Goal: Communication & Community: Answer question/provide support

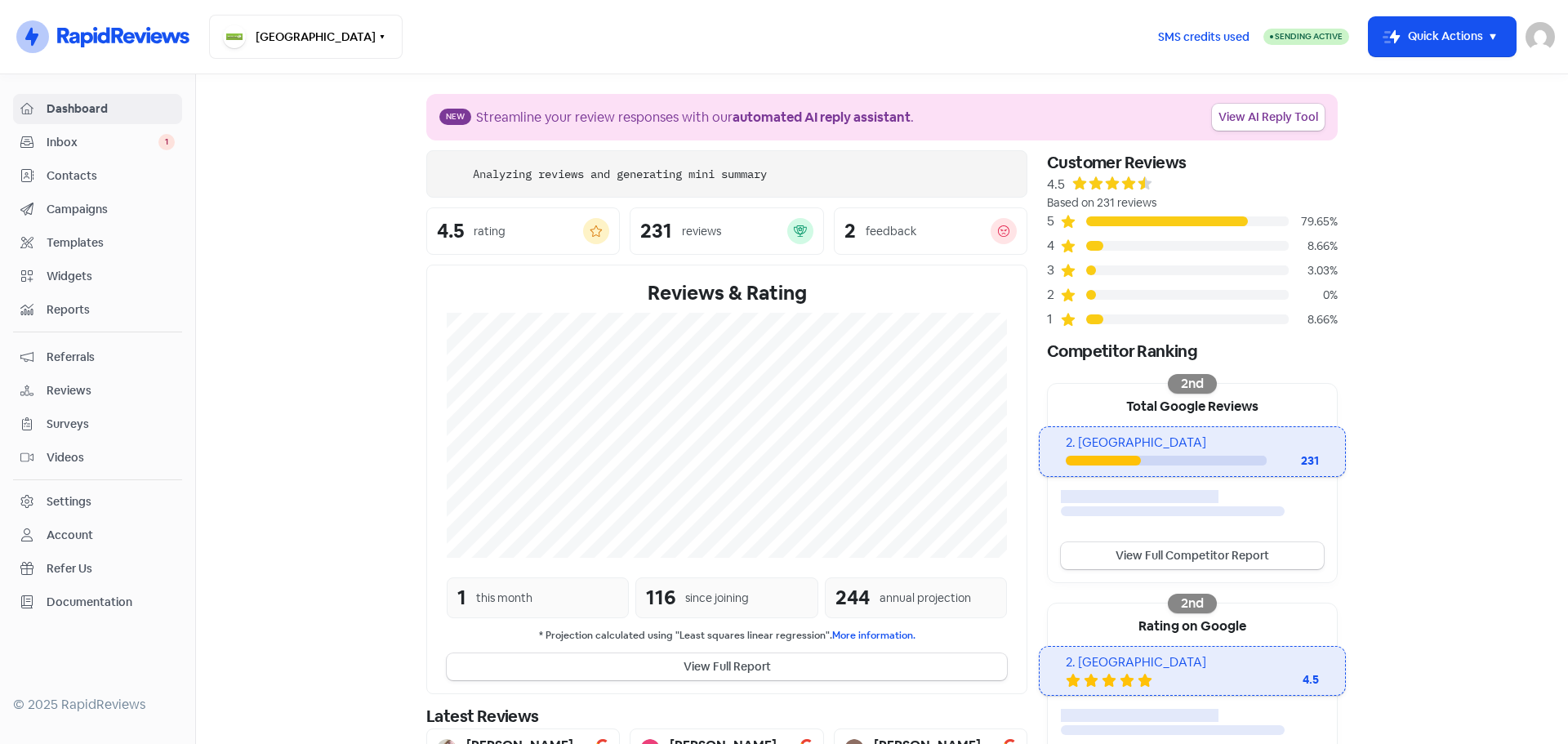
click at [79, 126] on div "Dashboard Inbox 1 Contacts Campaigns Templates Widgets Reports Referrals Review…" at bounding box center [98, 355] width 169 height 524
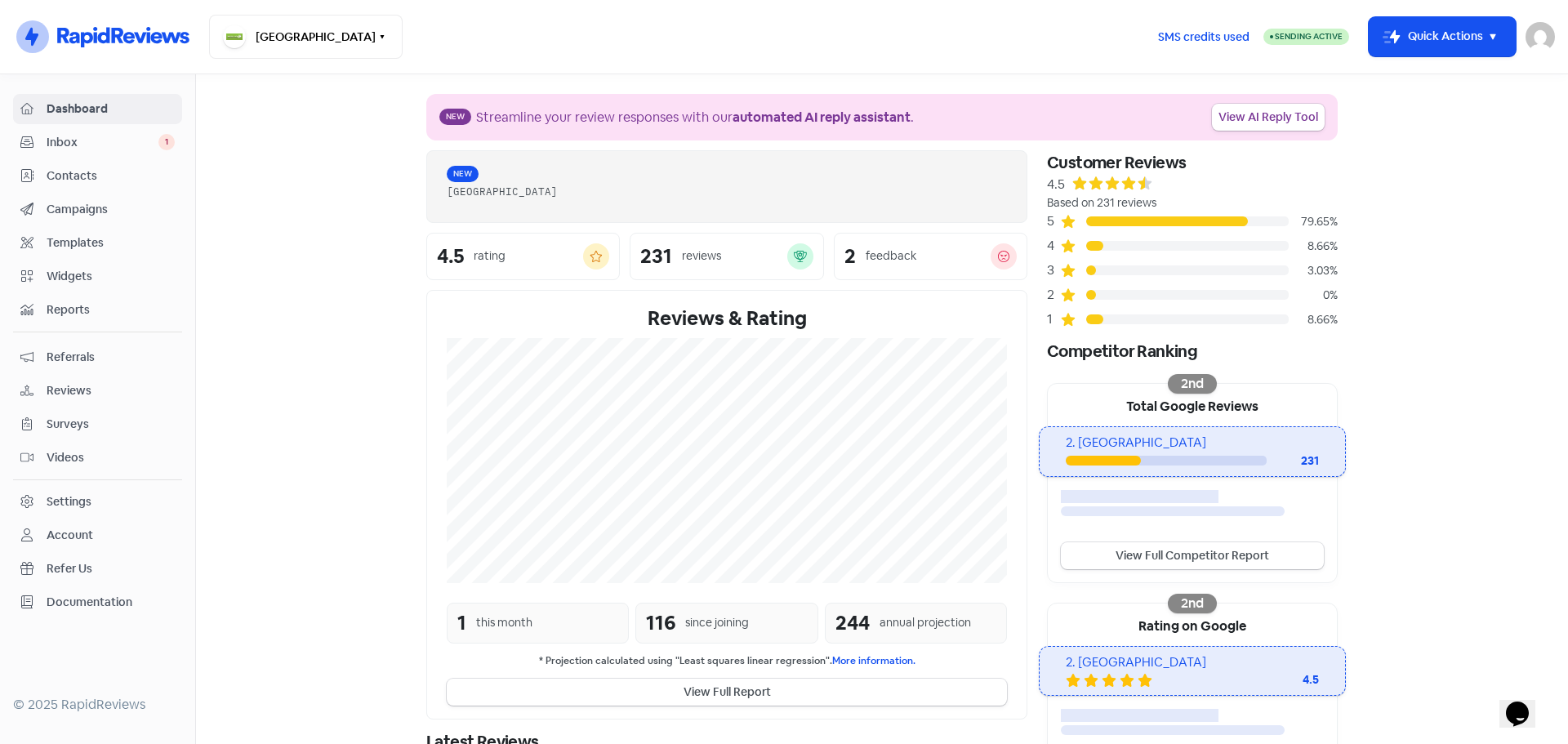
click at [80, 140] on span "Inbox" at bounding box center [102, 143] width 112 height 17
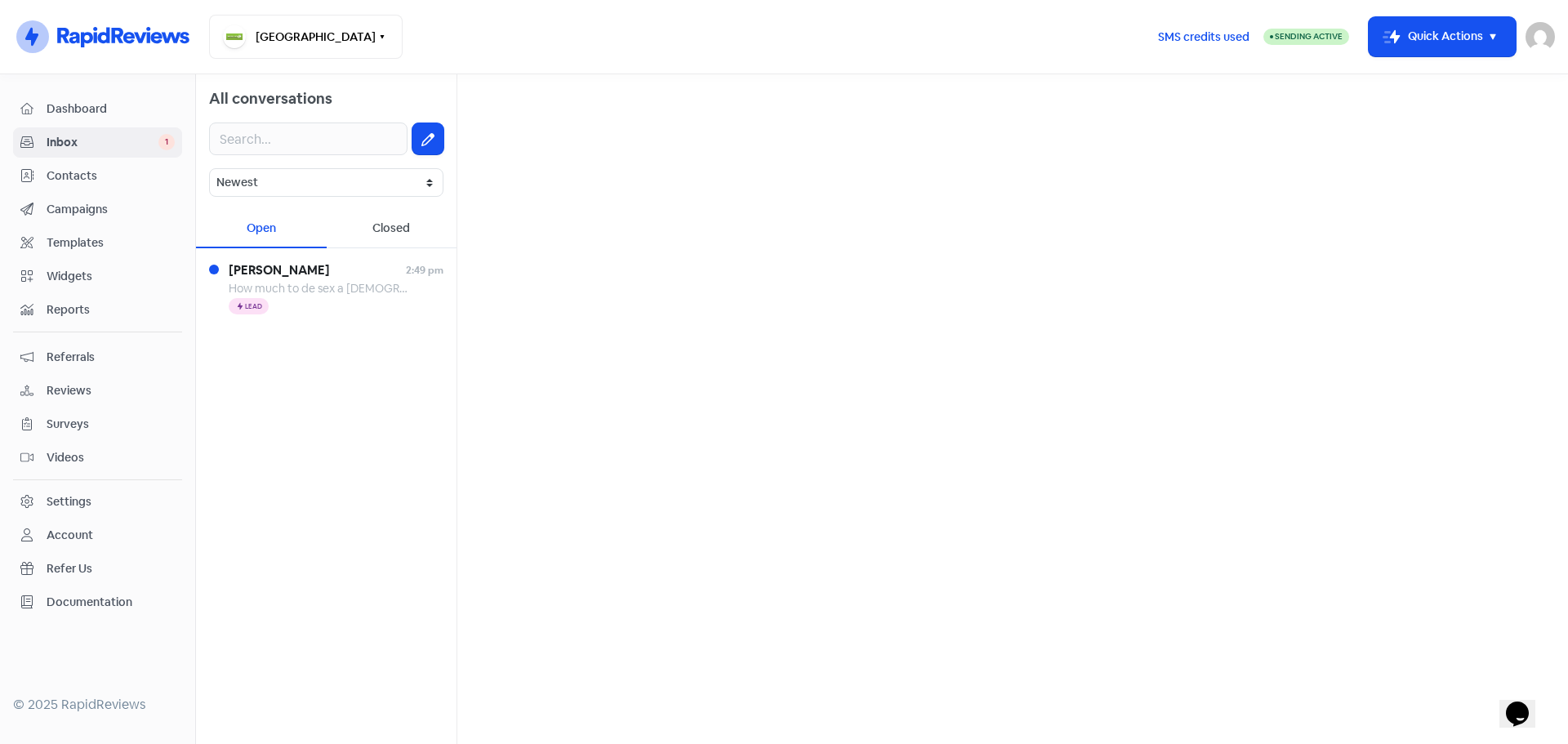
click at [388, 216] on div "Closed" at bounding box center [392, 229] width 131 height 38
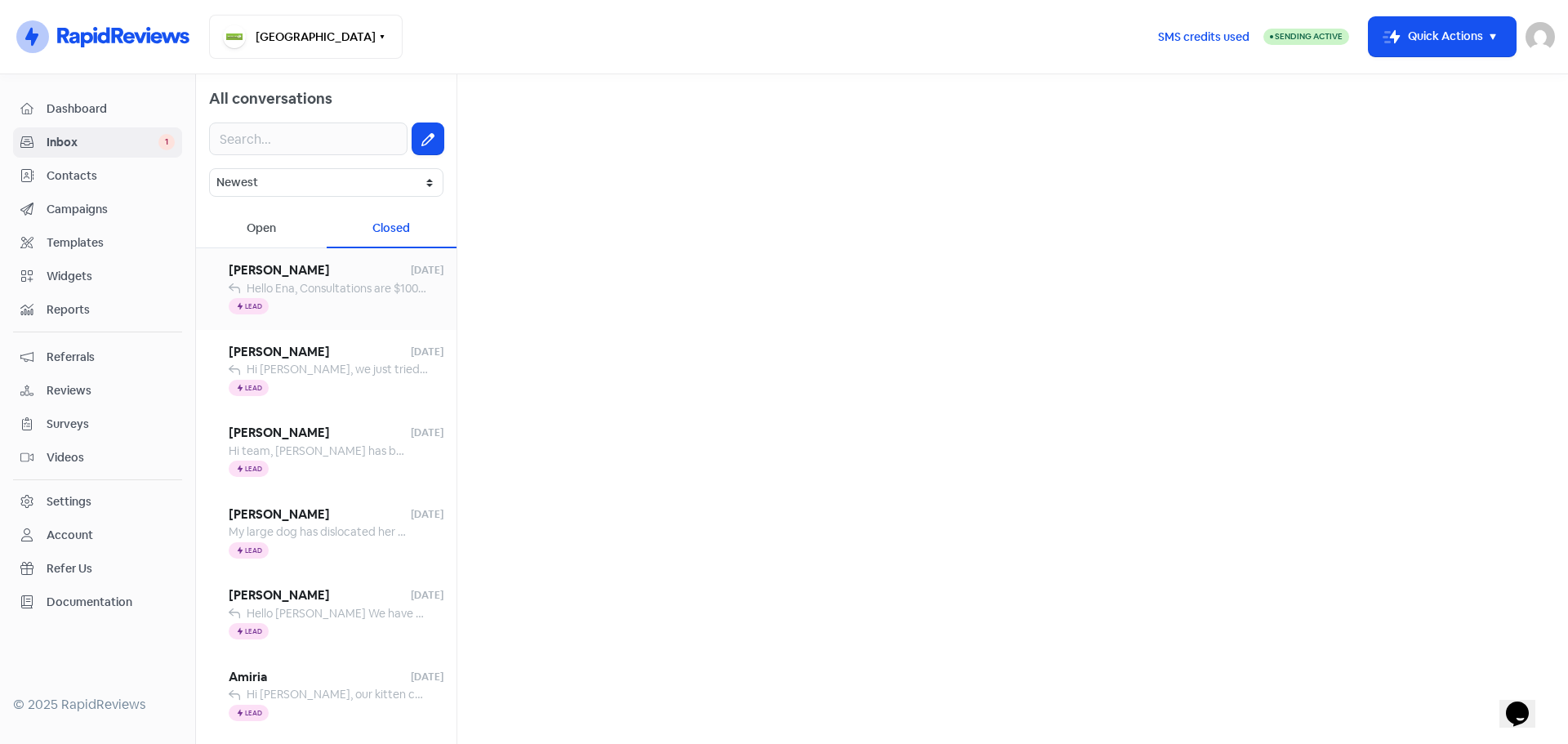
click at [353, 290] on span "Hello Ena, Consultations are $100 from this we can then dertermine (if any) fur…" at bounding box center [1048, 288] width 1603 height 15
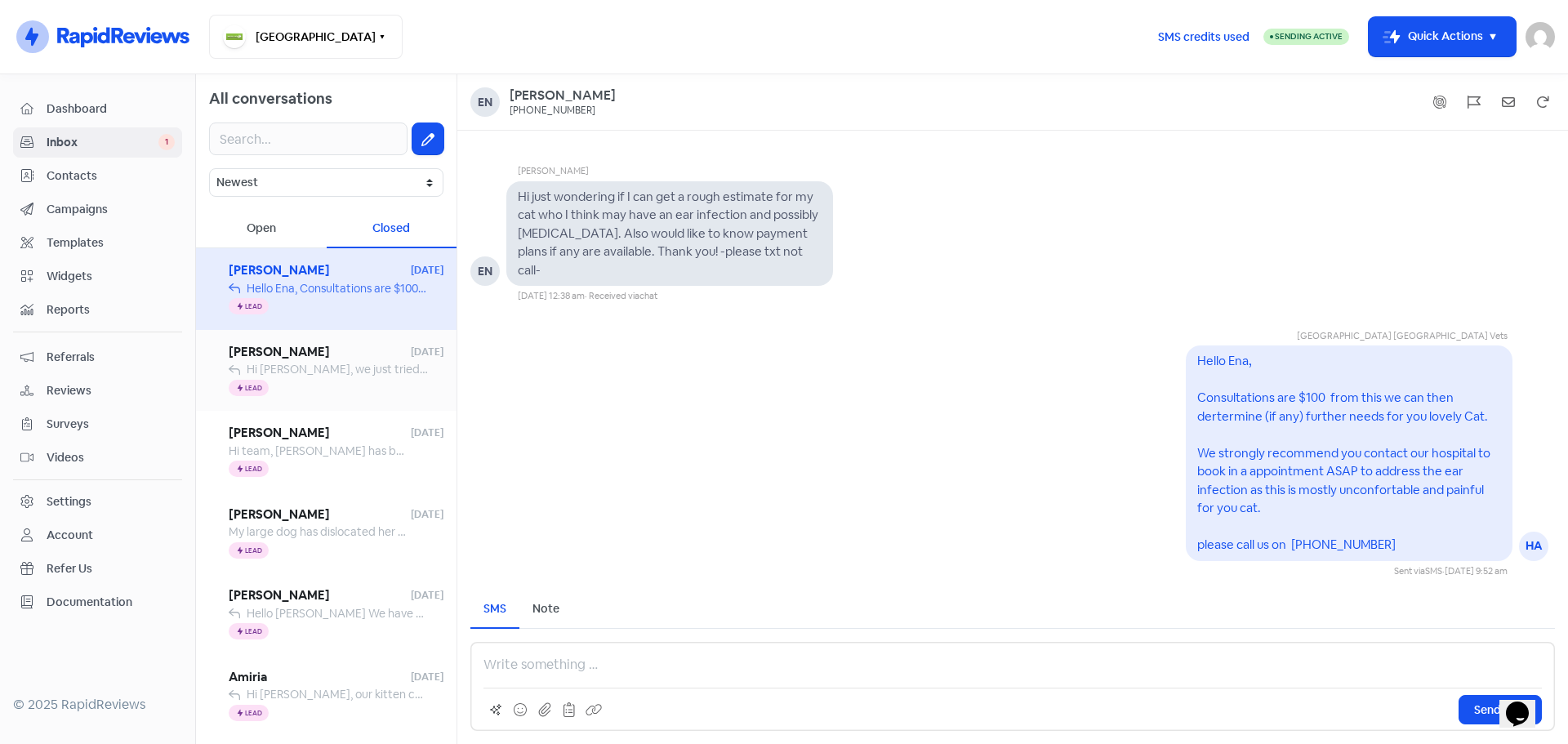
click at [353, 368] on span "Hi [PERSON_NAME], we just tried to call you. Please call us on [PHONE_NUMBER] a…" at bounding box center [760, 370] width 1027 height 15
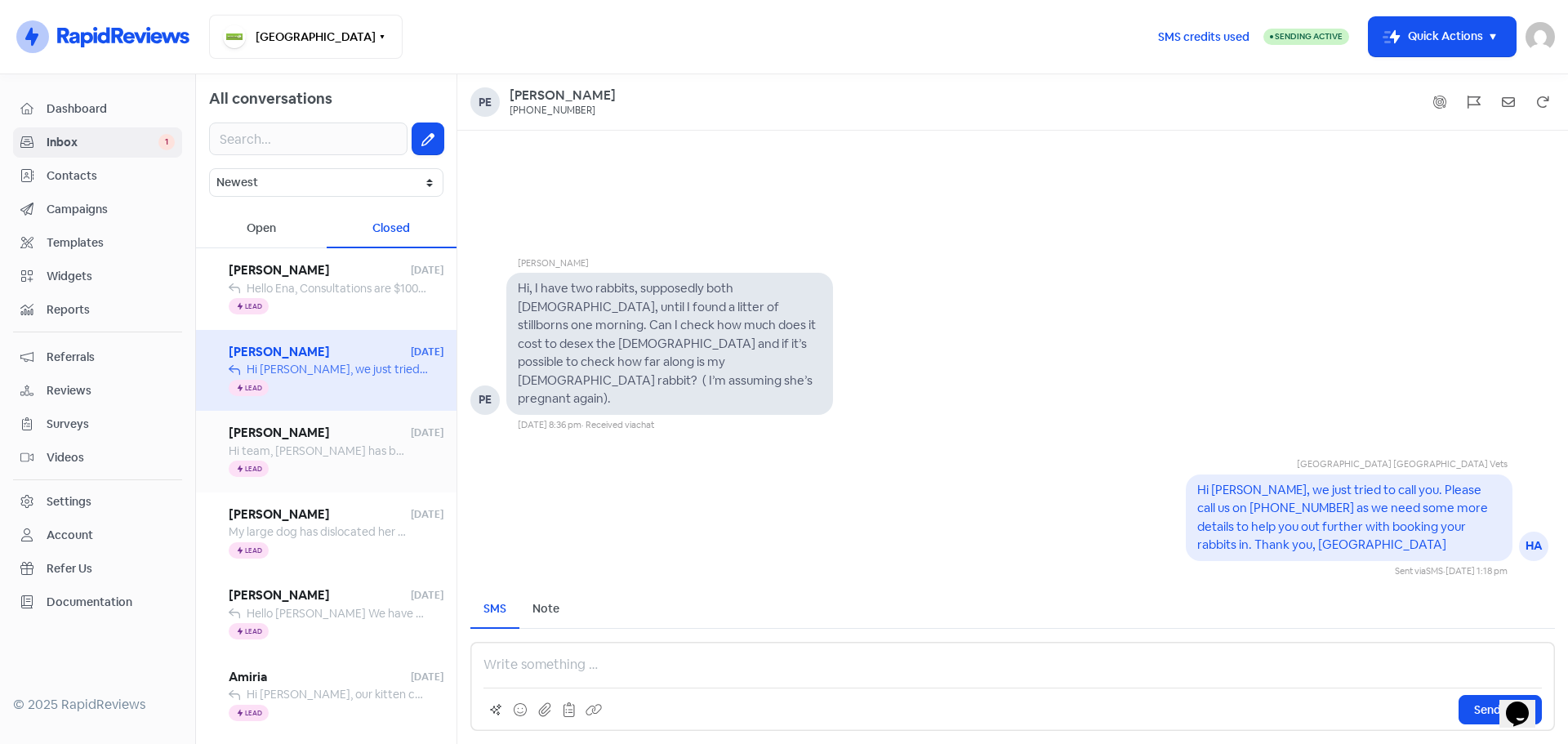
click at [345, 461] on div "Icon For Thunder Lead" at bounding box center [335, 470] width 215 height 20
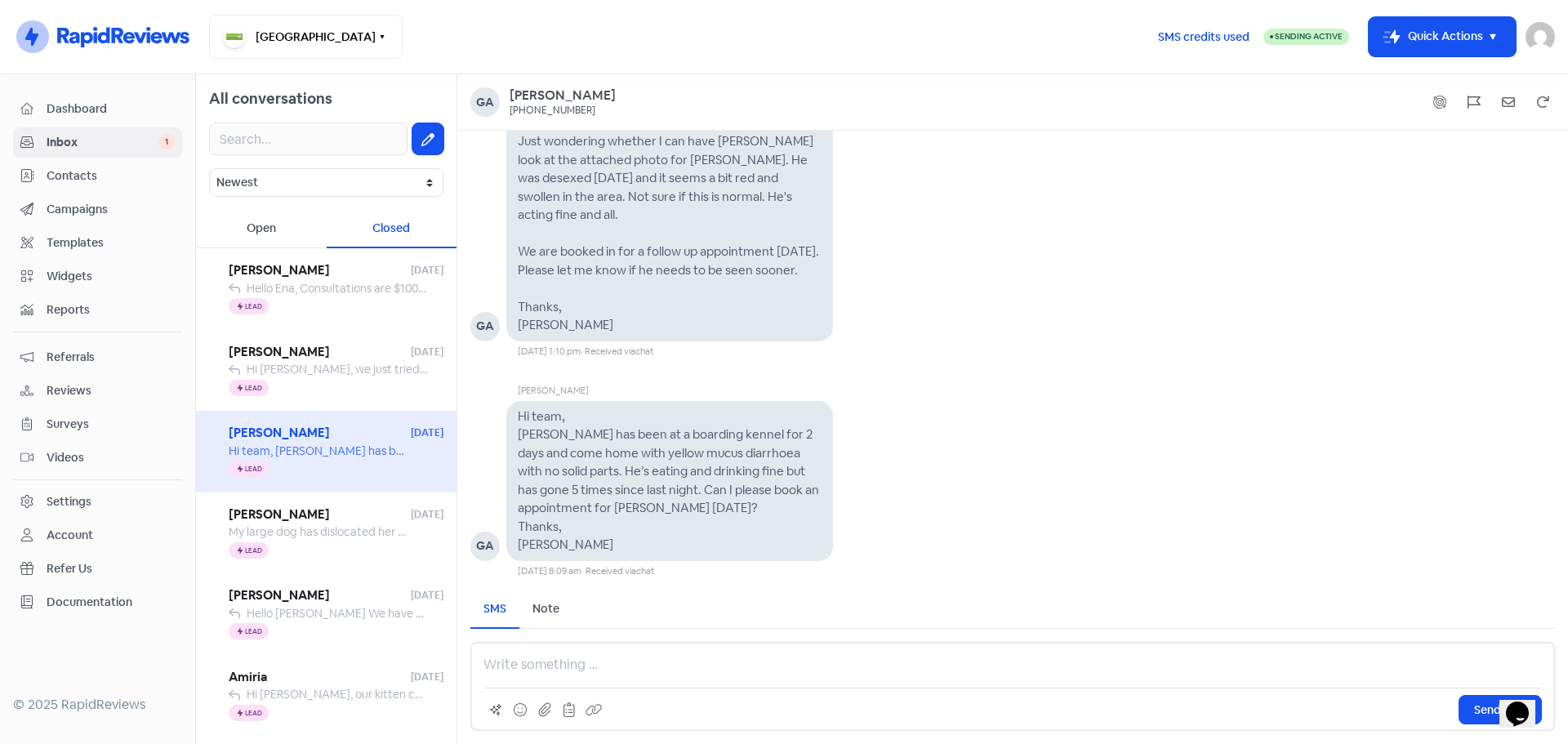
scroll to position [-163, 0]
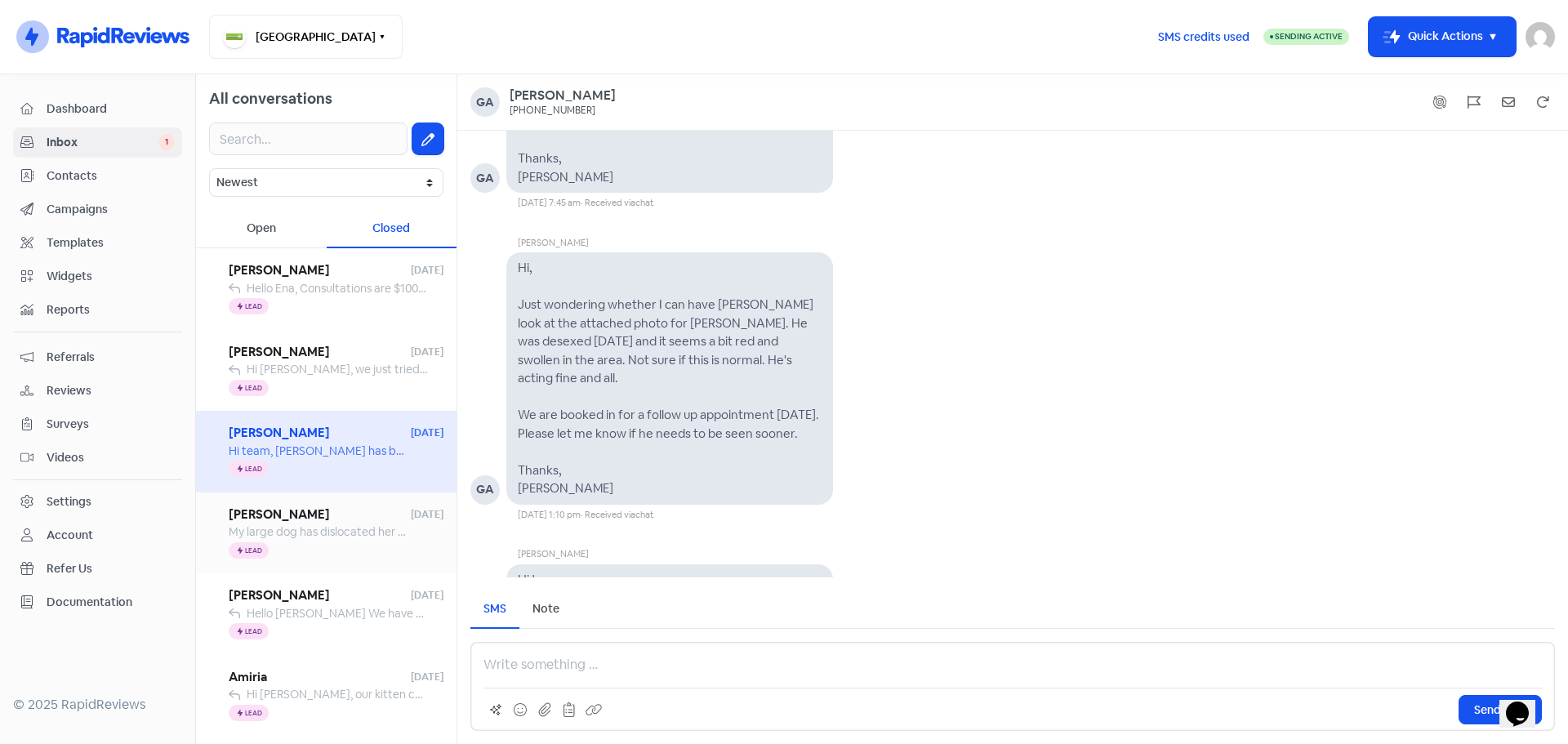
click at [323, 547] on div "Icon For Thunder Lead" at bounding box center [335, 551] width 215 height 20
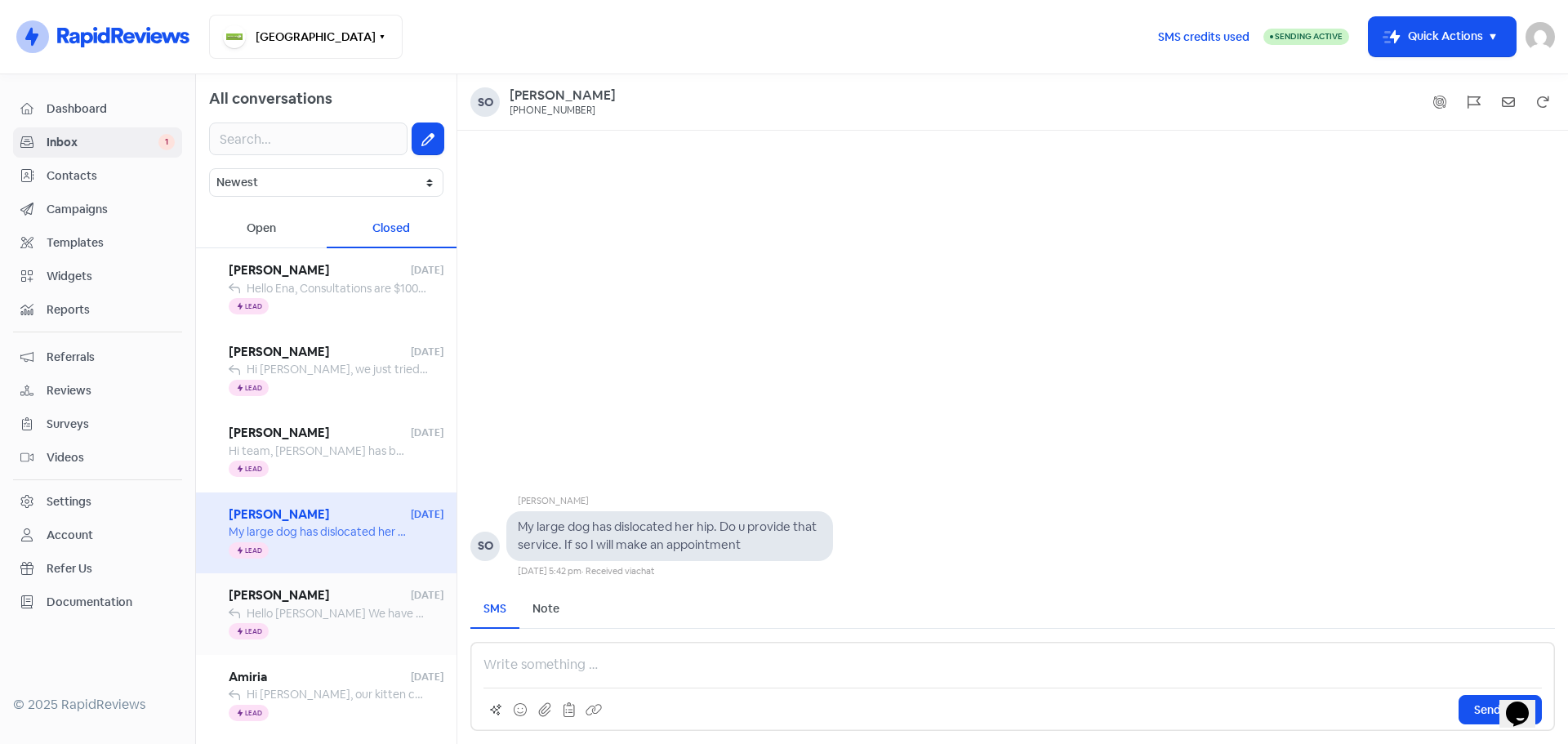
click at [358, 592] on span "[PERSON_NAME]" at bounding box center [320, 596] width 182 height 19
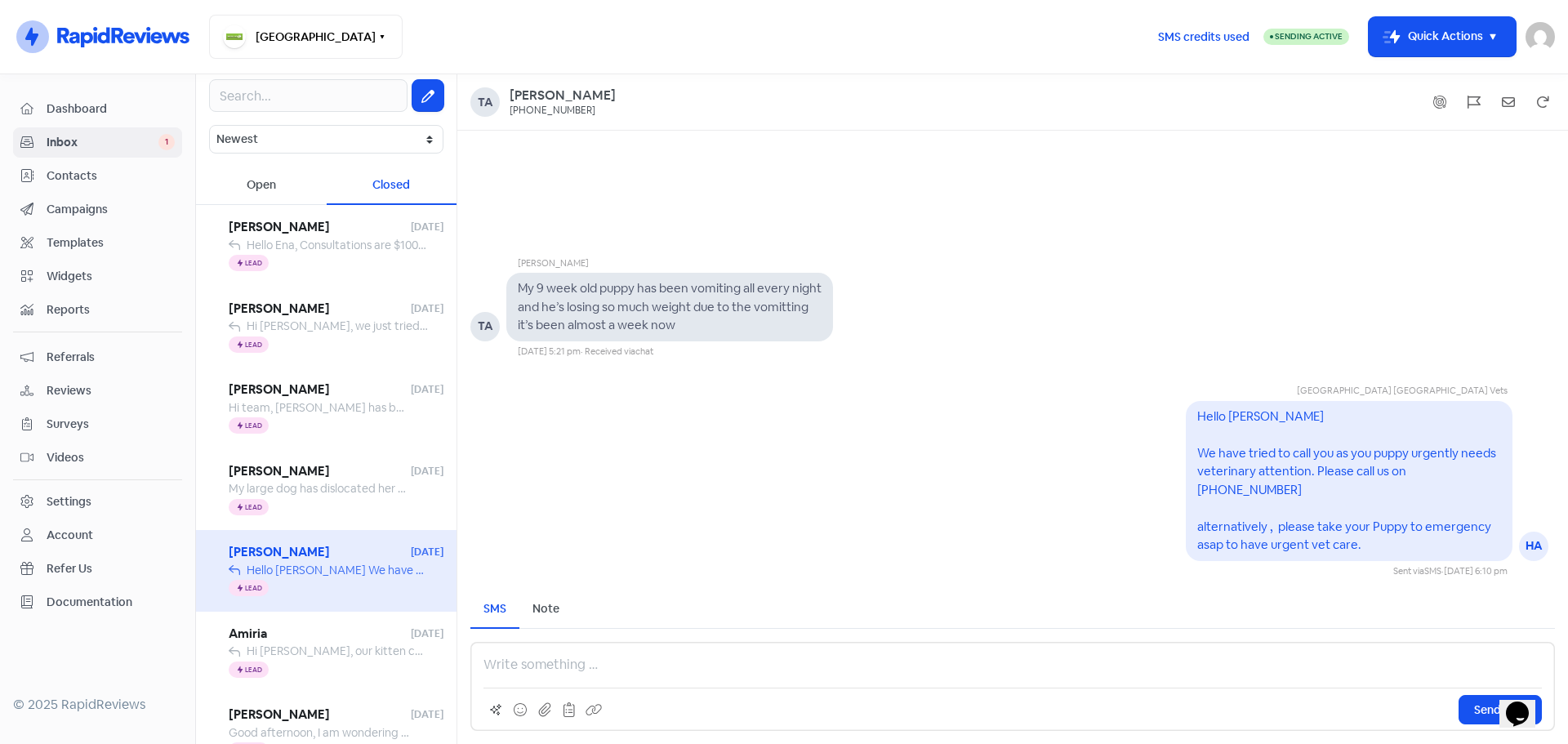
scroll to position [82, 0]
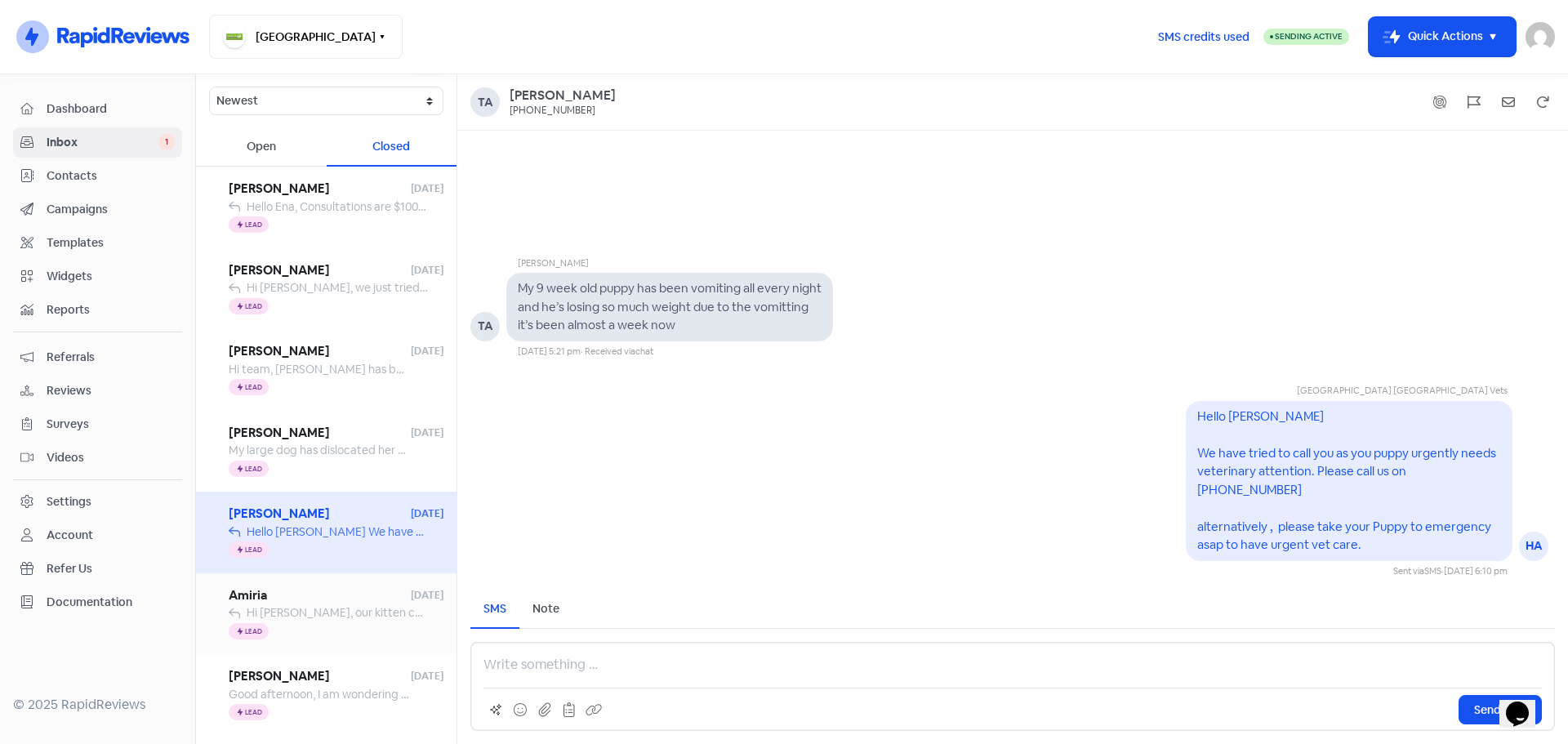
click at [329, 604] on span "Amiria" at bounding box center [320, 596] width 182 height 19
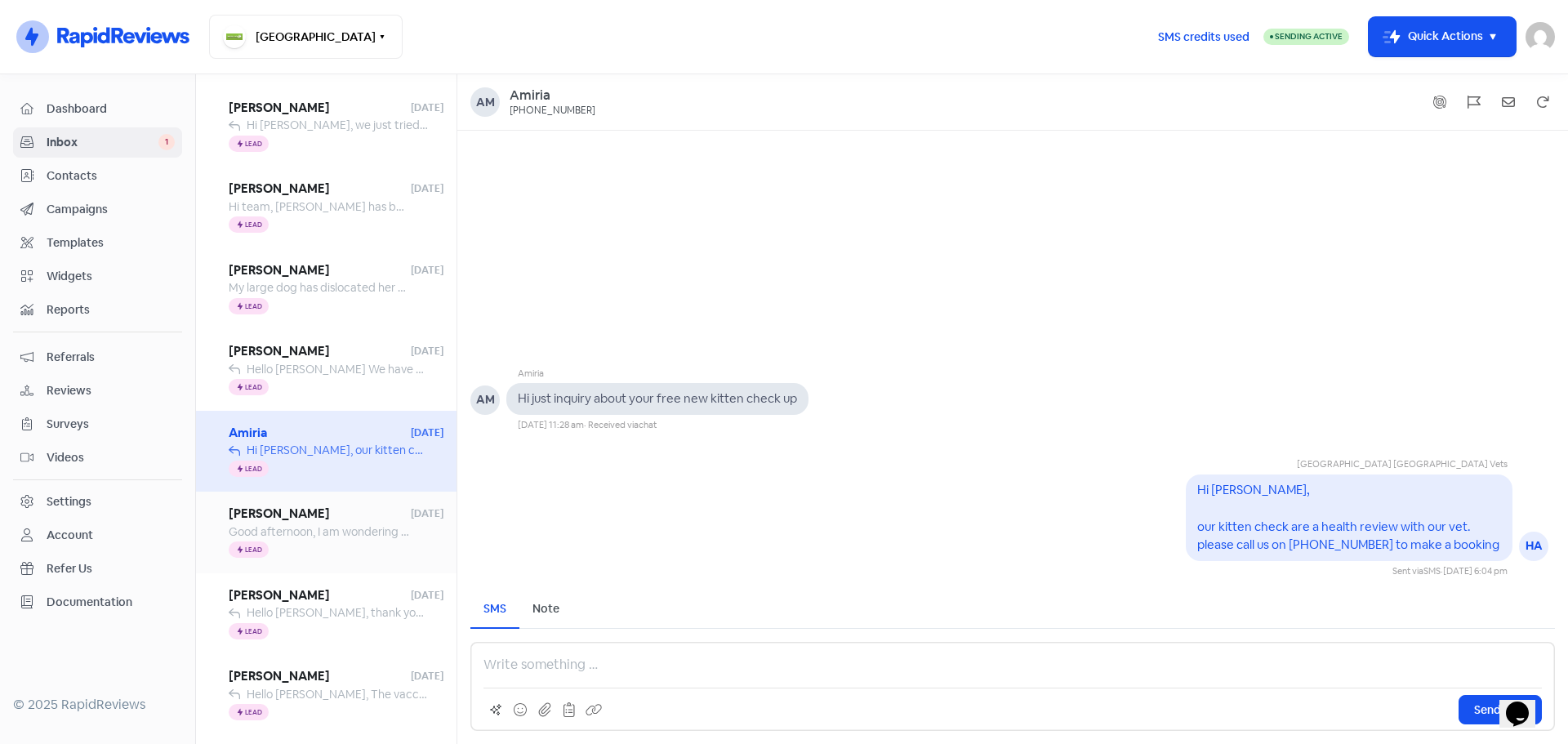
scroll to position [245, 0]
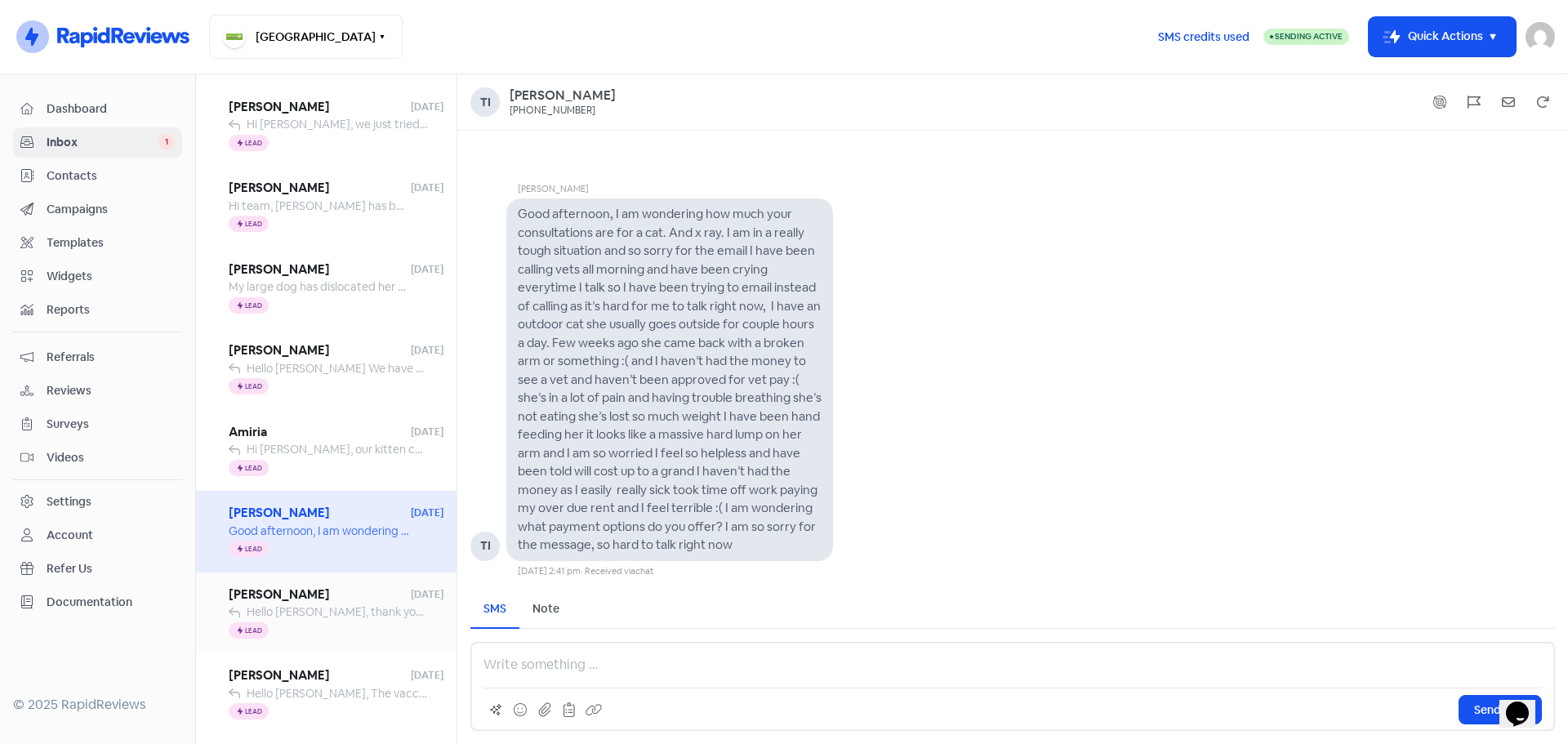
click at [339, 592] on span "[PERSON_NAME]" at bounding box center [320, 595] width 182 height 19
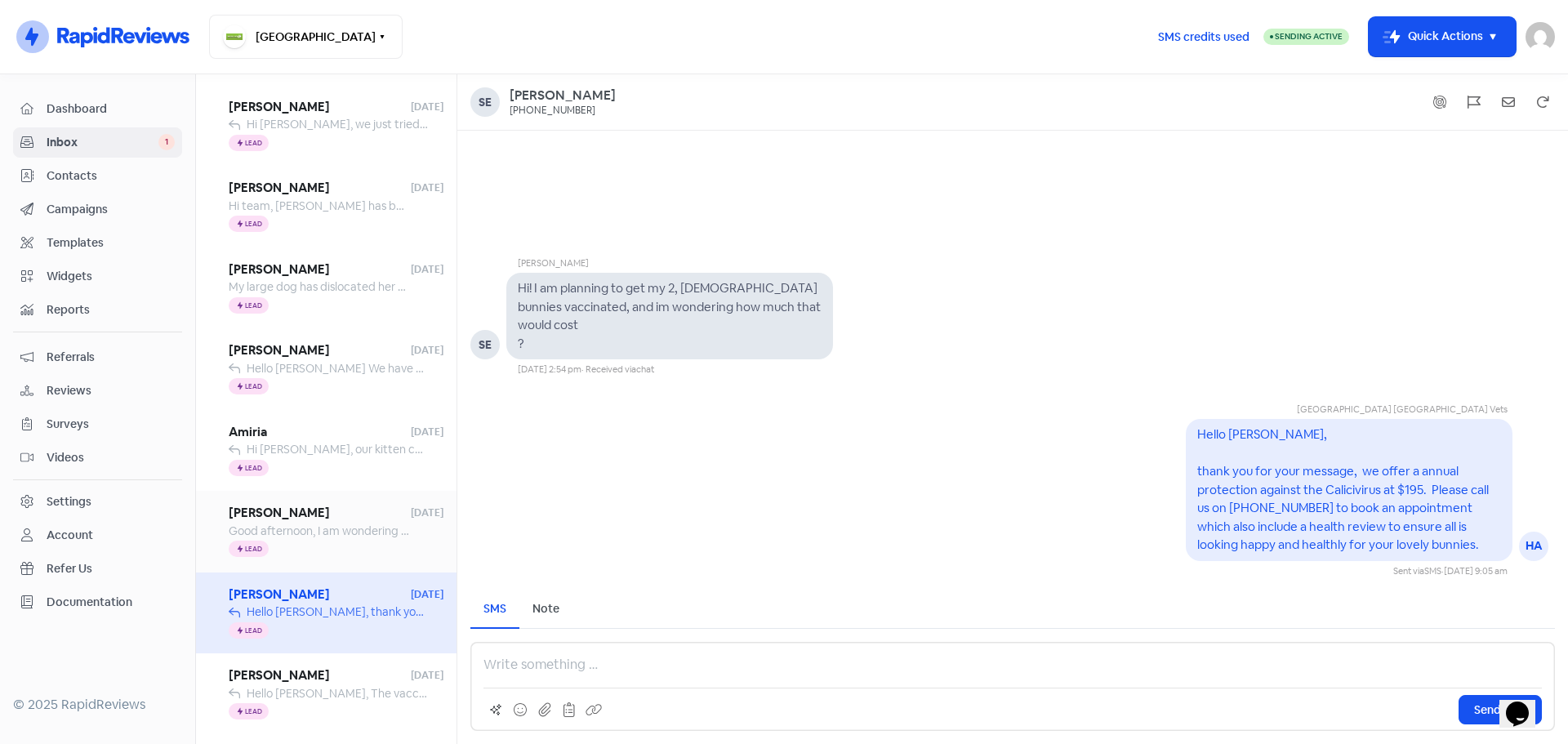
scroll to position [318, 0]
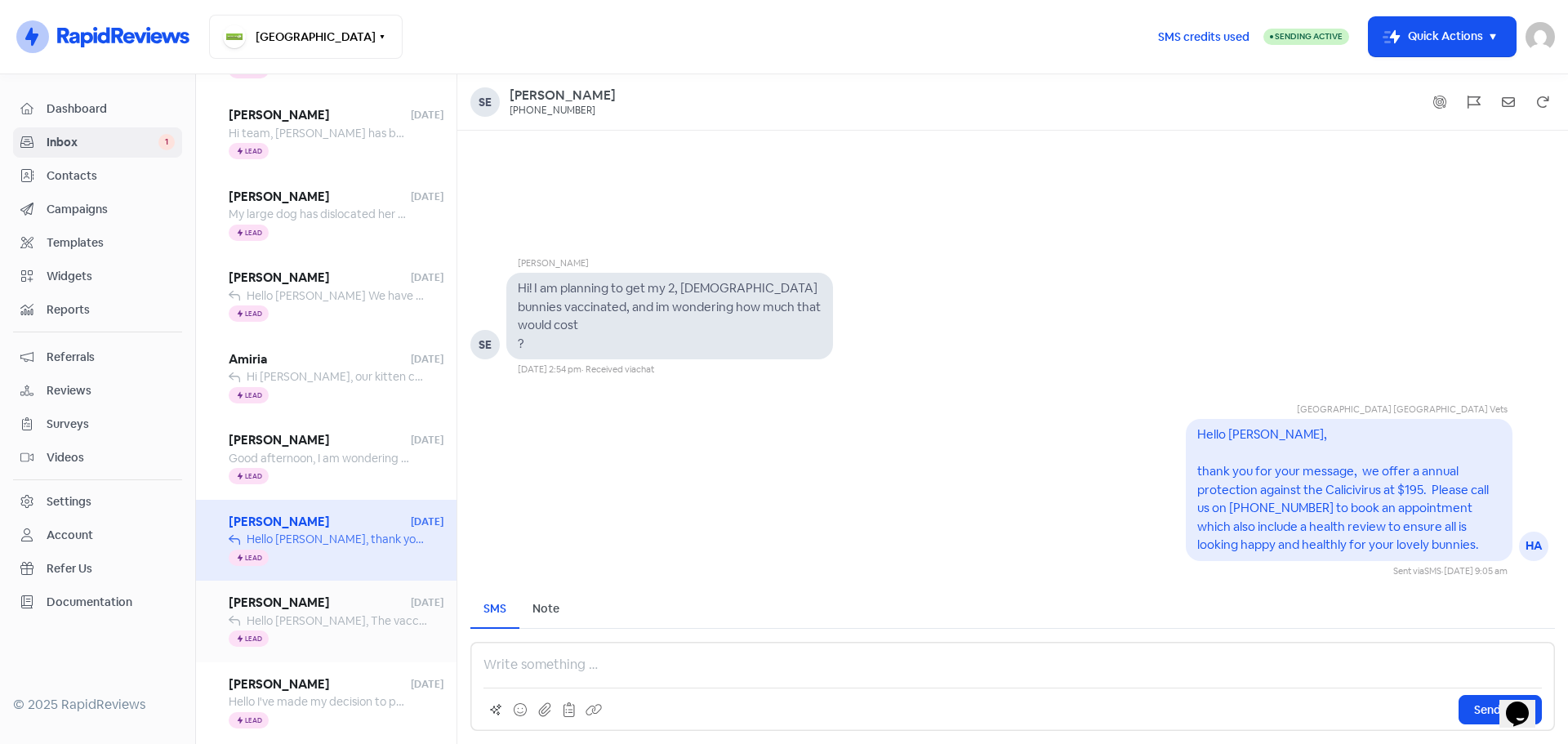
click at [343, 621] on span "Hello [PERSON_NAME], The vaccination we have recorded is back from 2015, theref…" at bounding box center [578, 621] width 663 height 15
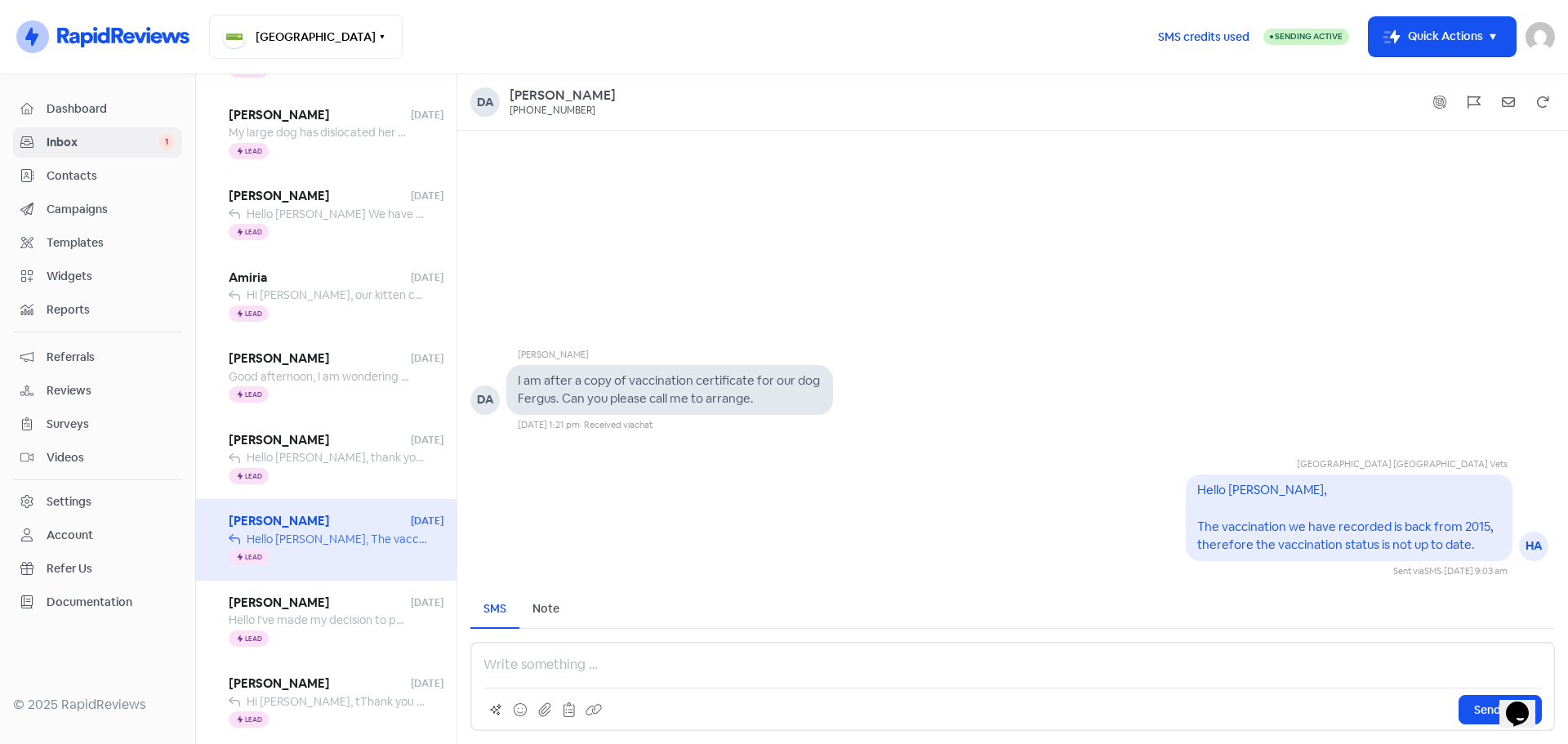
scroll to position [481, 0]
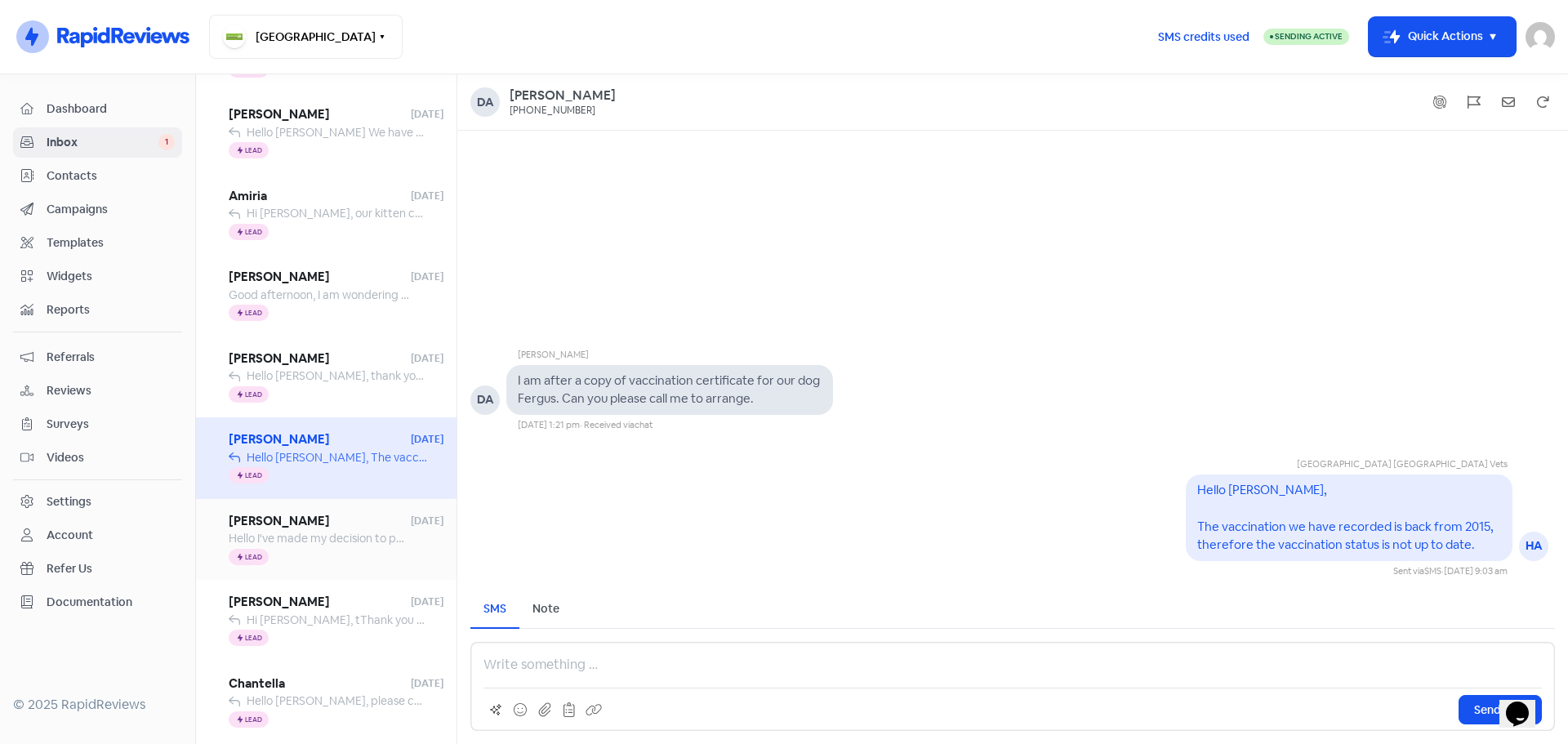
click at [326, 529] on span "[PERSON_NAME]" at bounding box center [320, 521] width 182 height 19
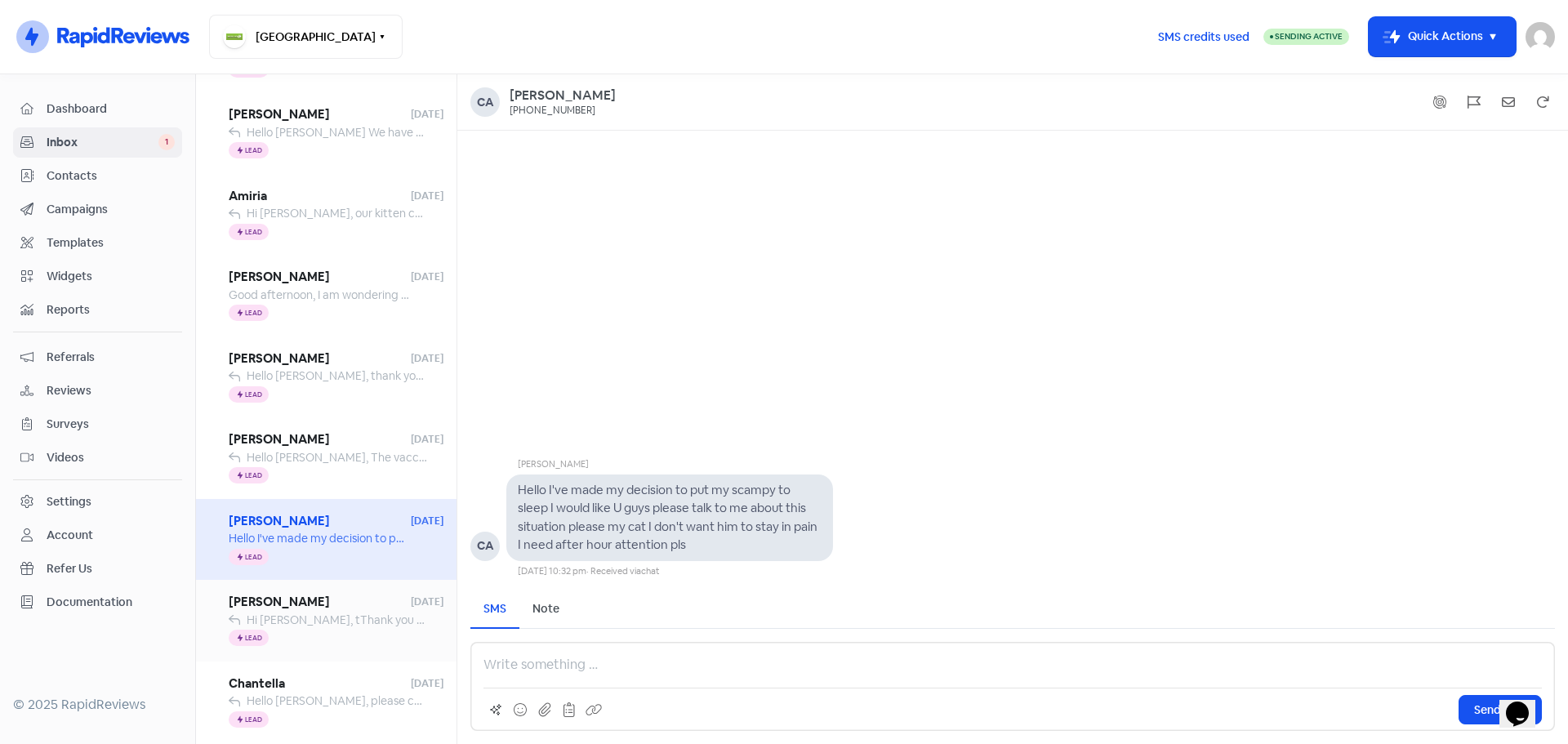
click at [345, 603] on span "[PERSON_NAME]" at bounding box center [320, 602] width 182 height 19
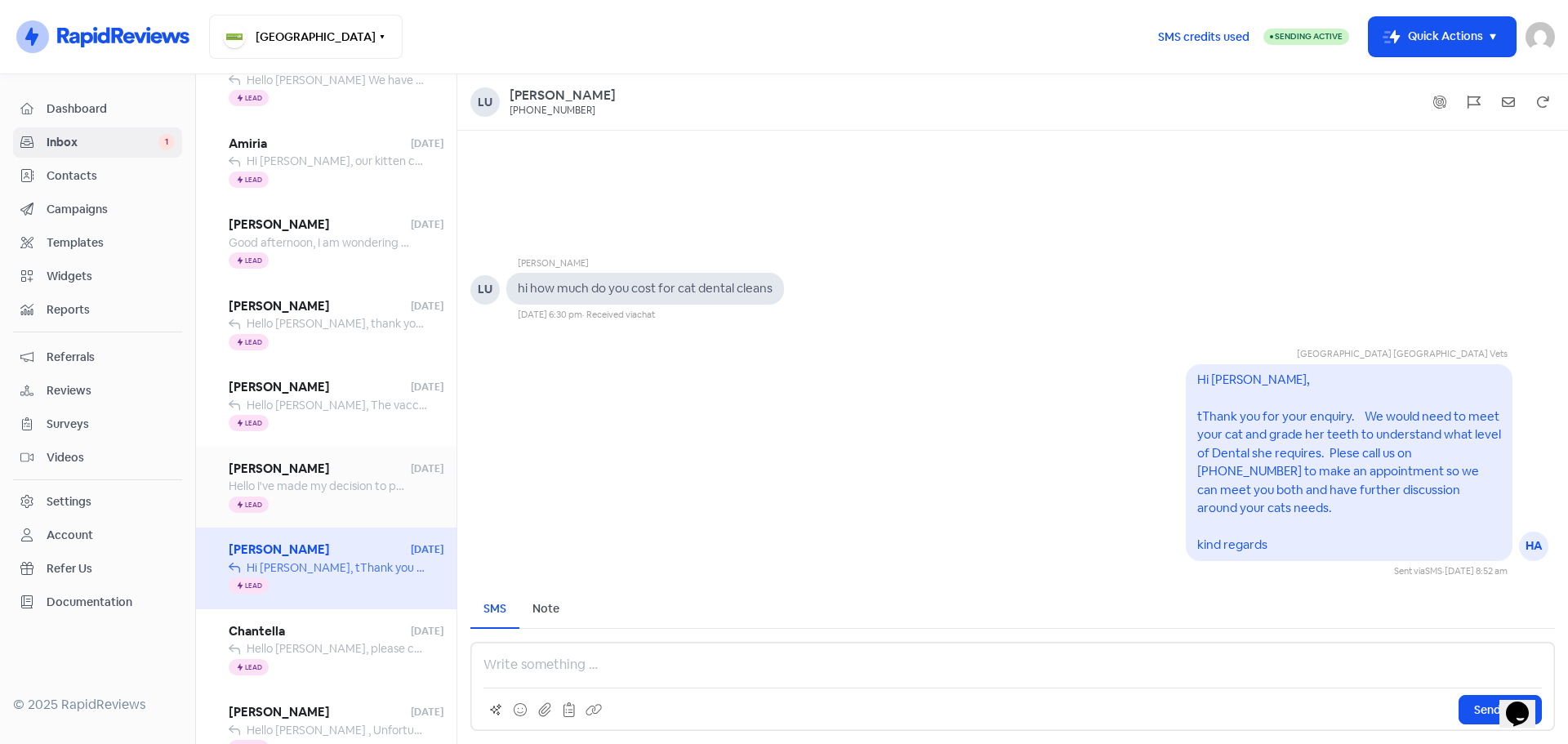
scroll to position [563, 0]
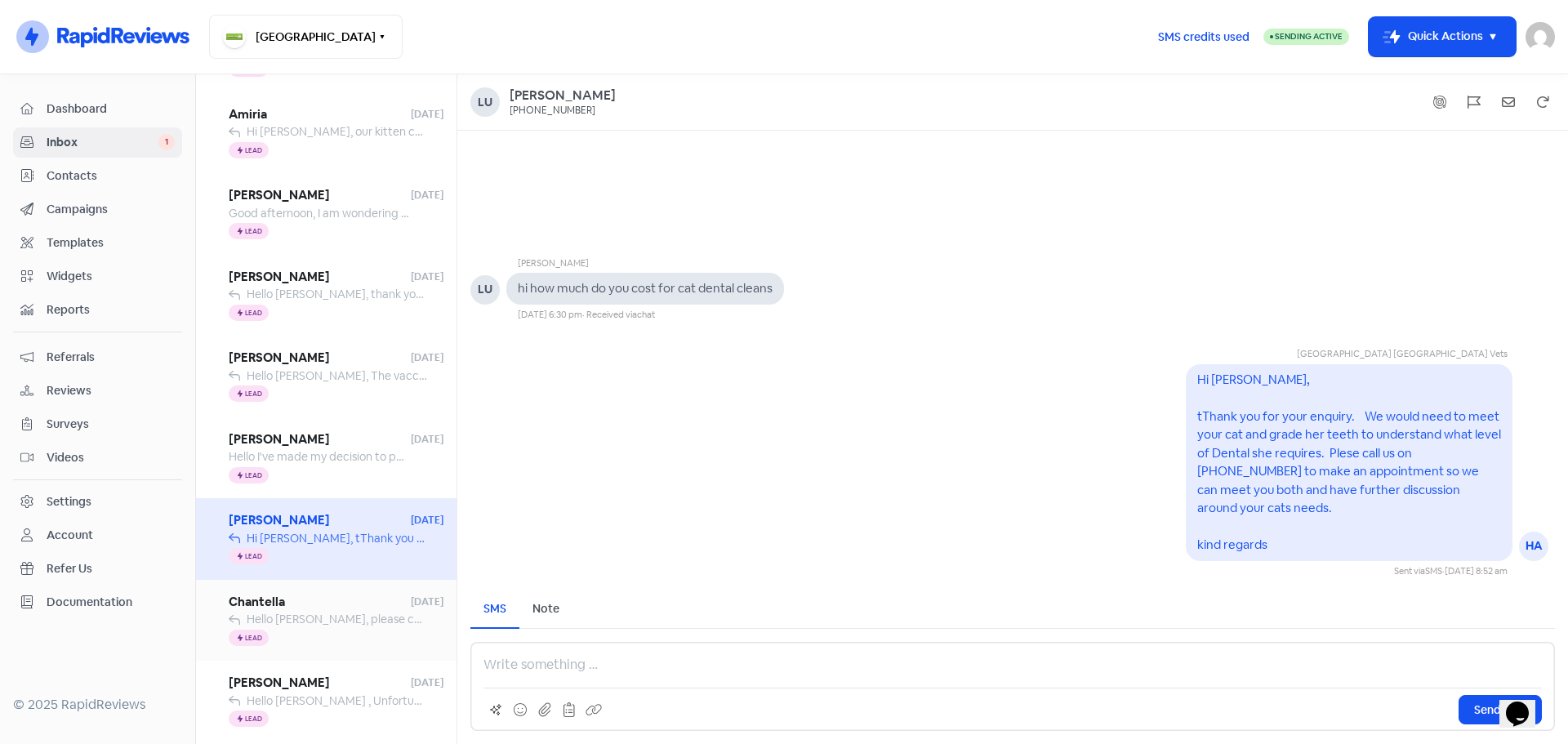
click at [316, 622] on span "Hello [PERSON_NAME], please call us on [PHONE_NUMBER] to discuss and book in yo…" at bounding box center [802, 619] width 1110 height 15
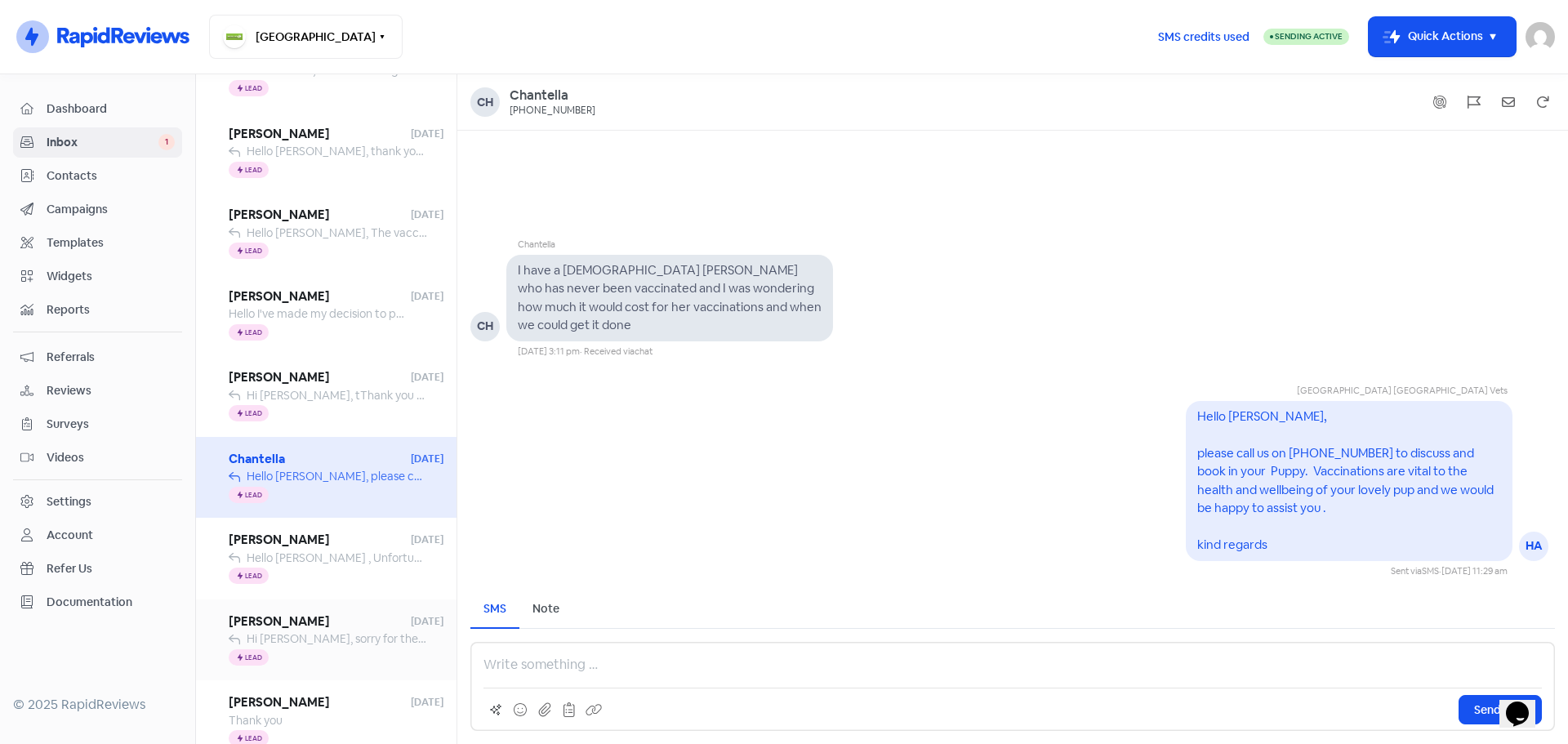
scroll to position [727, 0]
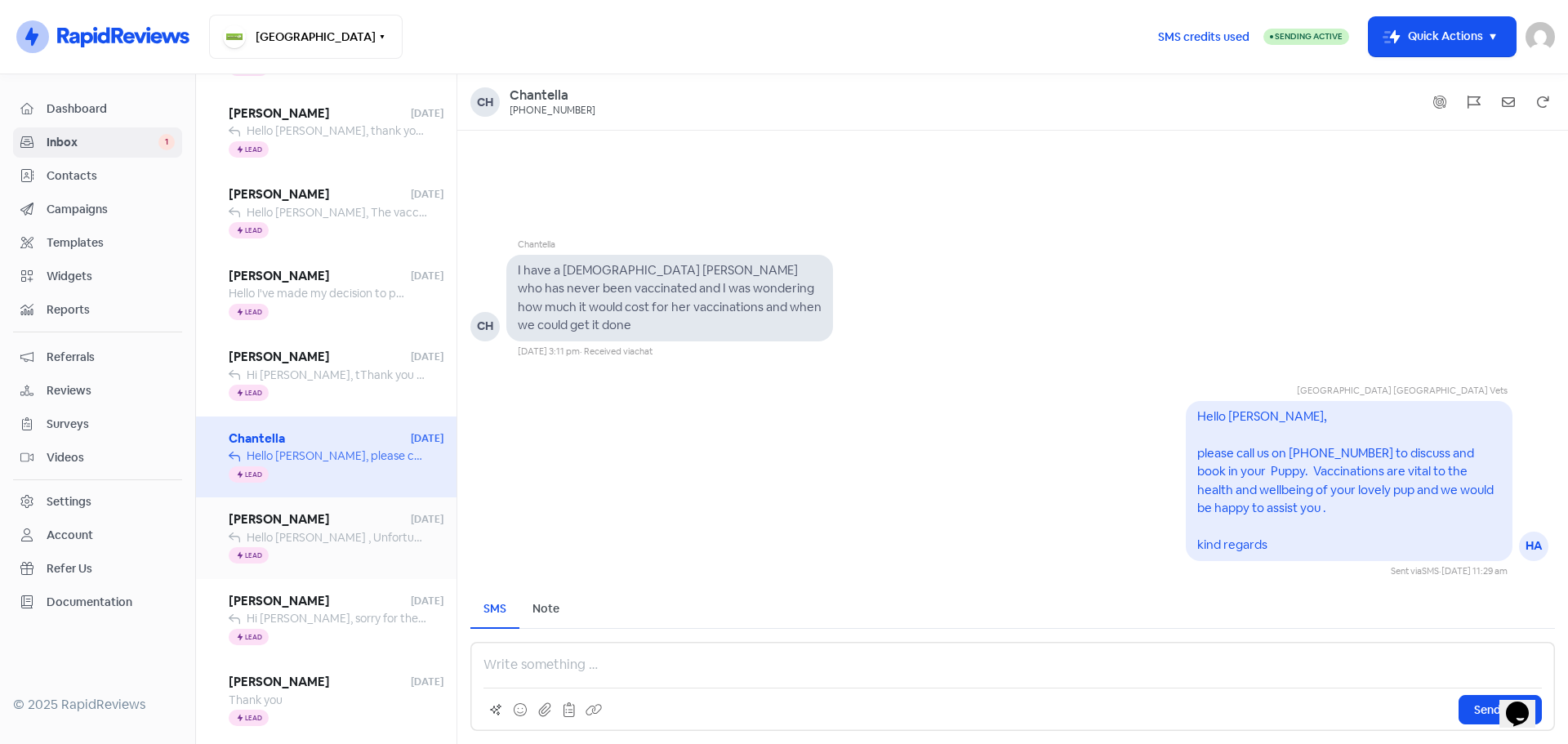
click at [336, 550] on div "Icon For Thunder Lead" at bounding box center [335, 557] width 215 height 20
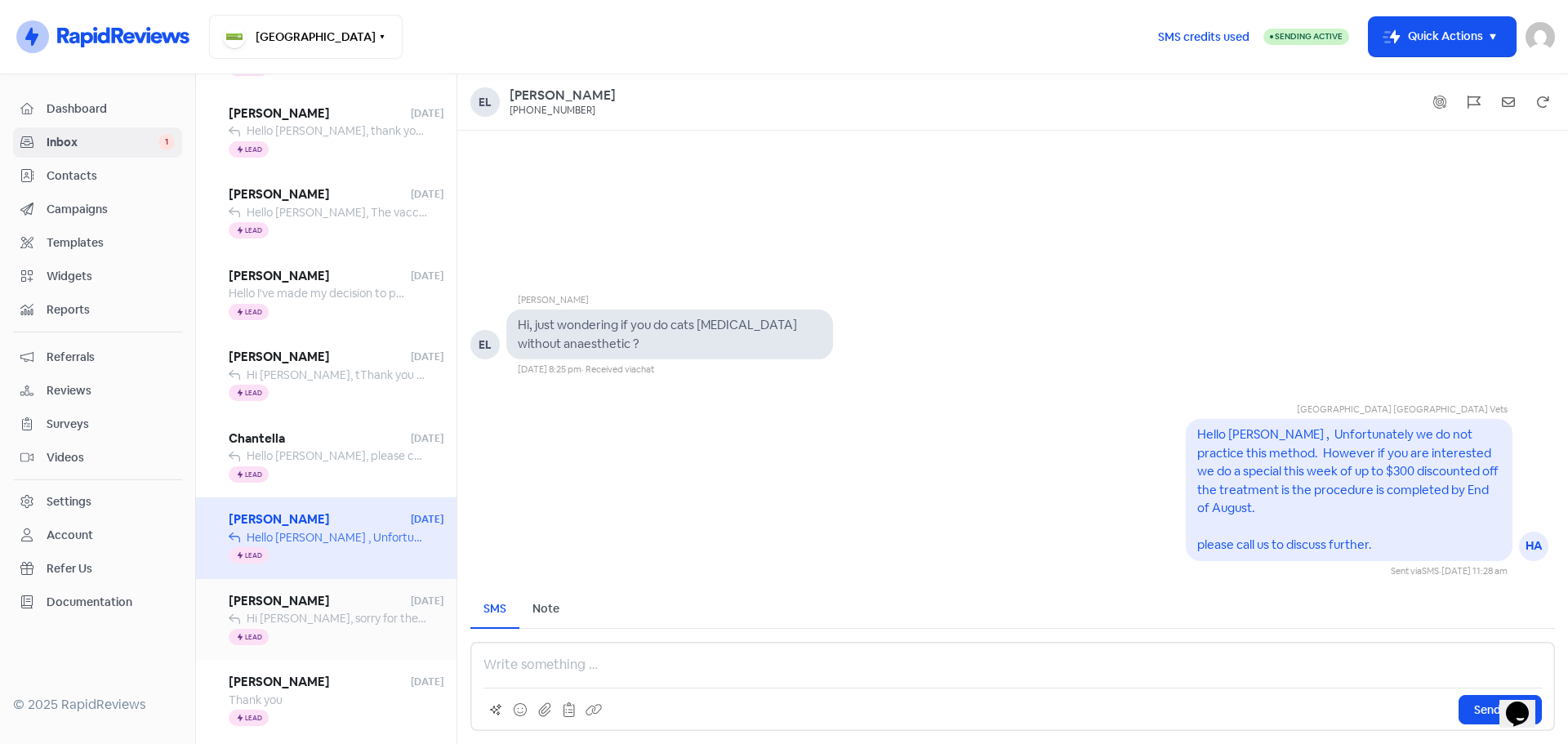
click at [338, 603] on span "[PERSON_NAME]" at bounding box center [320, 601] width 182 height 19
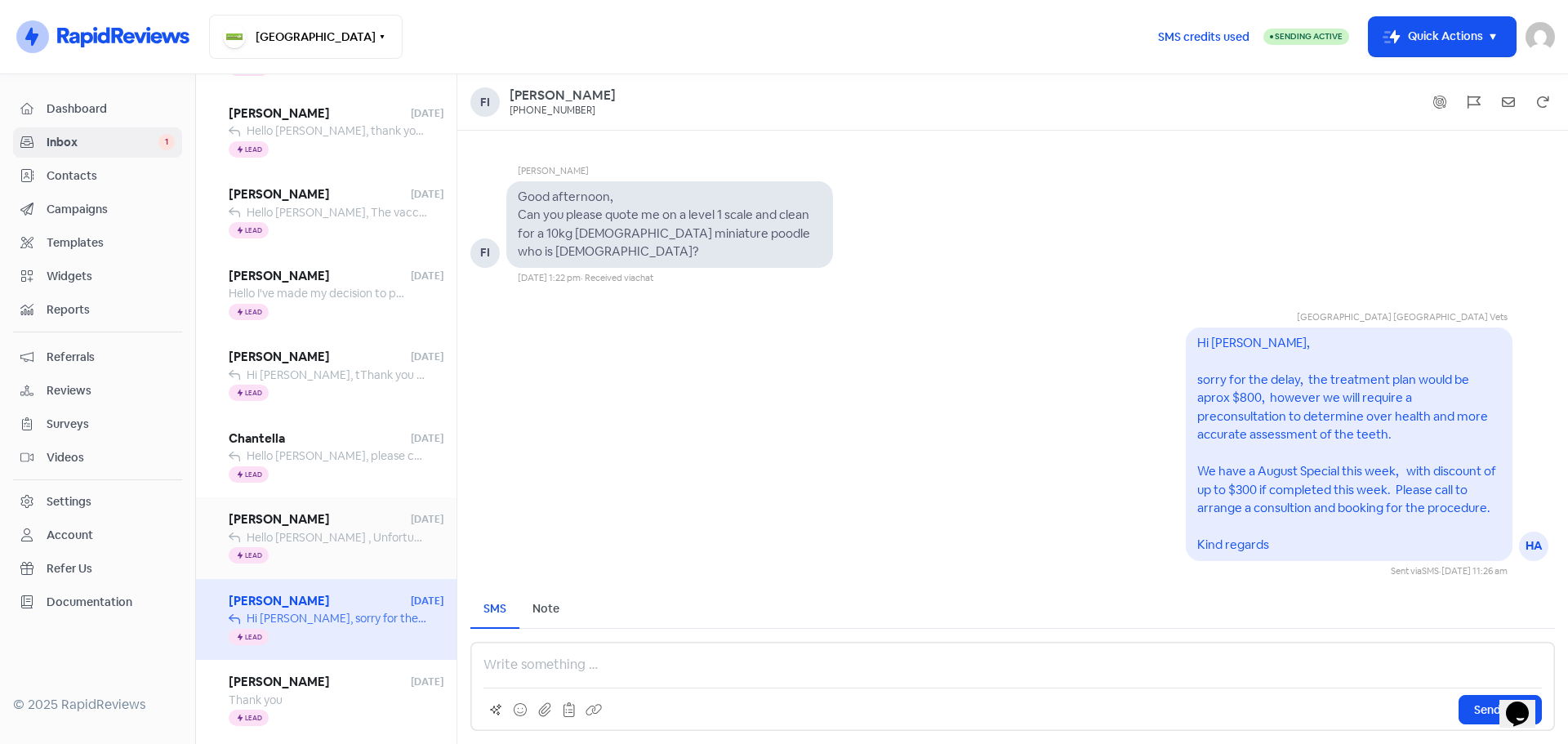
click at [342, 536] on span "Hello [PERSON_NAME] , Unfortunately we do not practice this method. However if …" at bounding box center [901, 538] width 1310 height 15
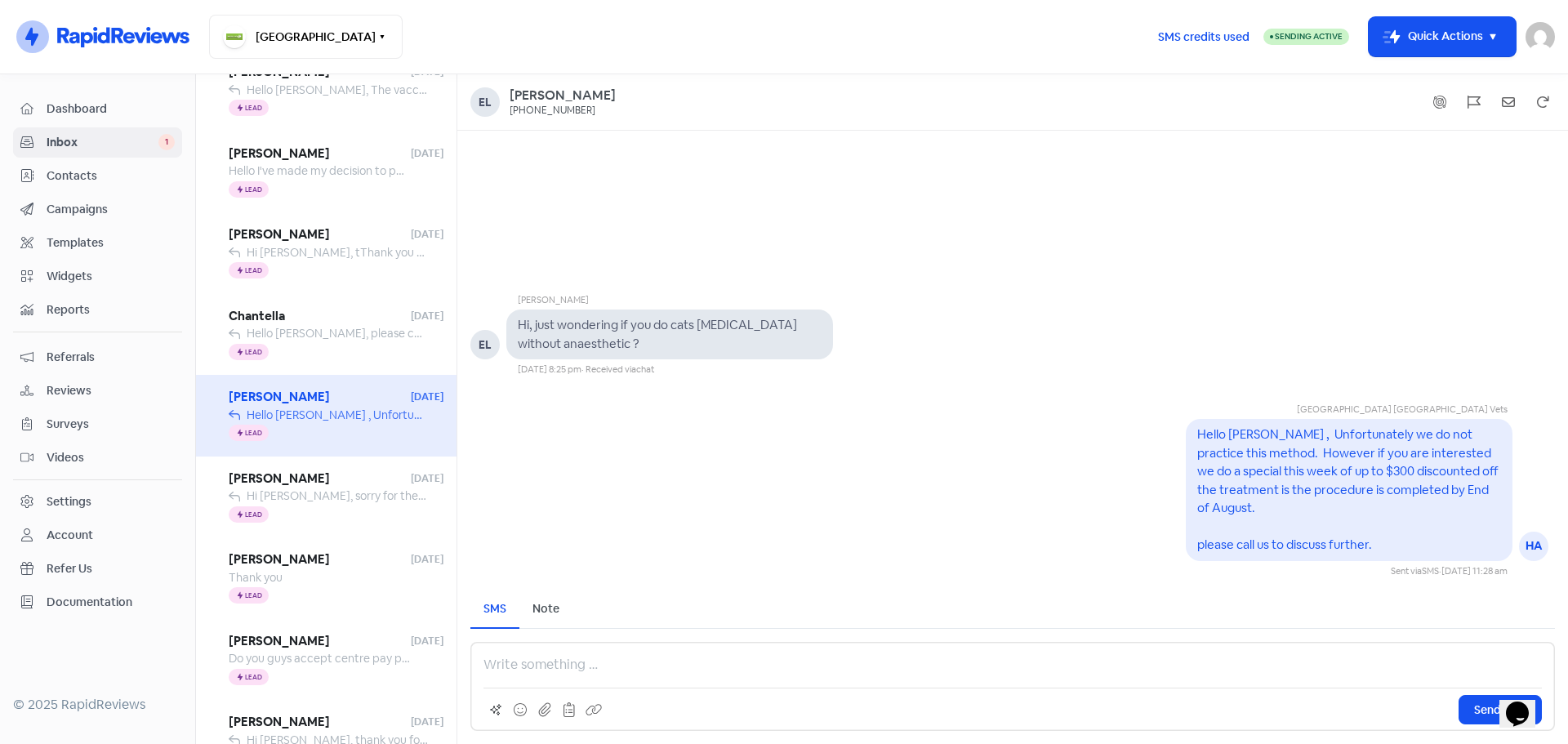
scroll to position [890, 0]
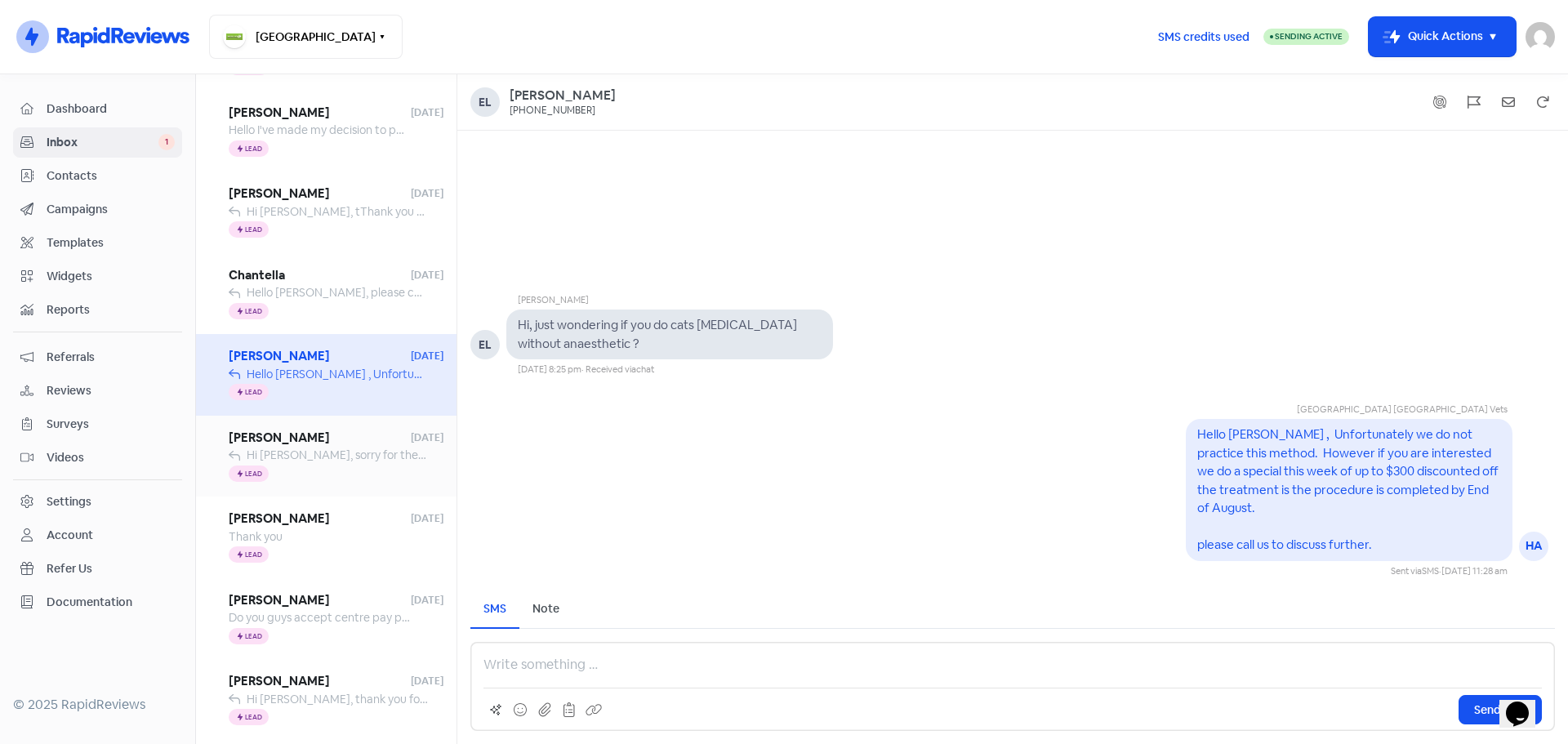
click at [317, 449] on span "Hi [PERSON_NAME], sorry for the delay, the treatment plan would be aprox $800, …" at bounding box center [1189, 455] width 1886 height 15
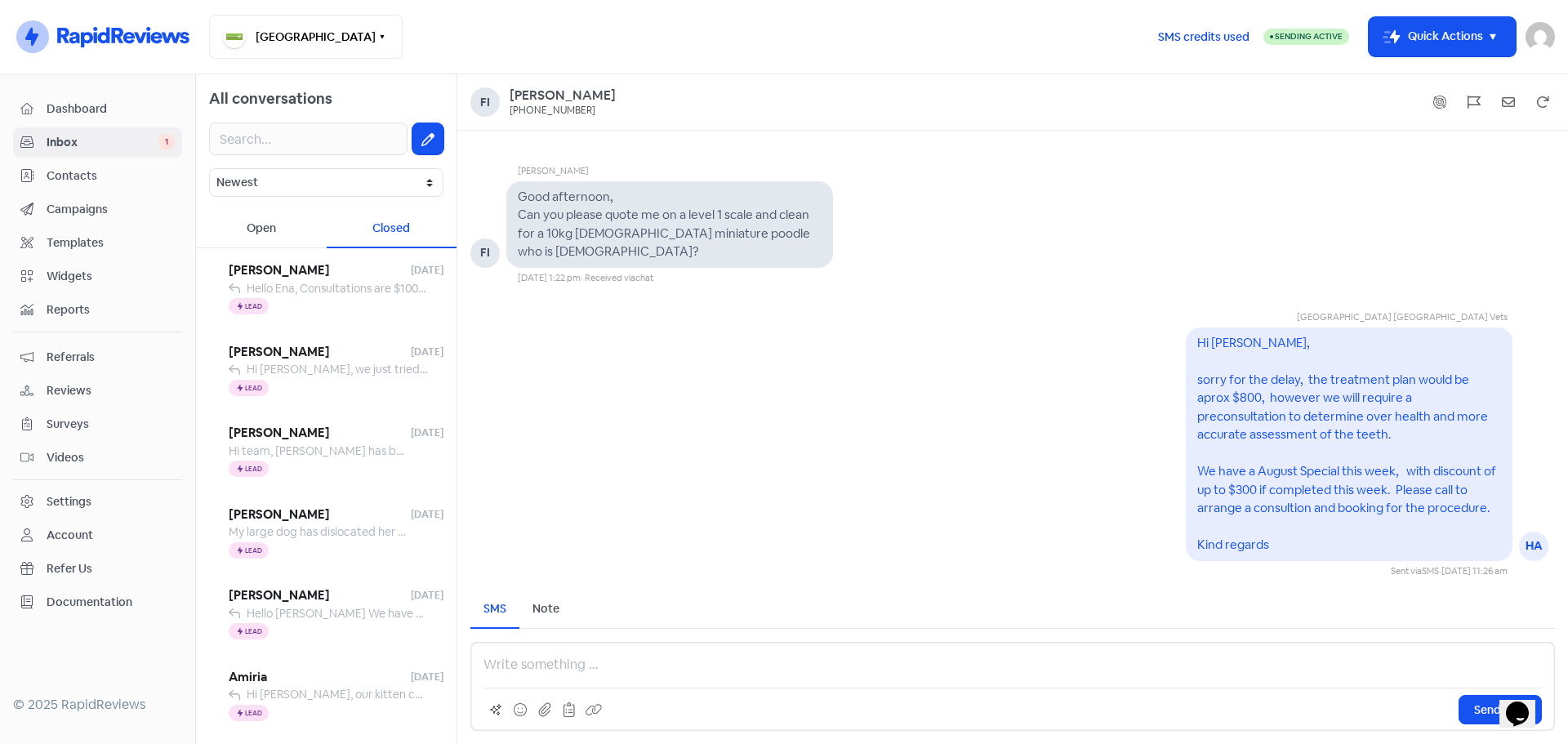
drag, startPoint x: 273, startPoint y: 228, endPoint x: 292, endPoint y: 242, distance: 23.6
click at [272, 228] on div "Open" at bounding box center [262, 229] width 131 height 38
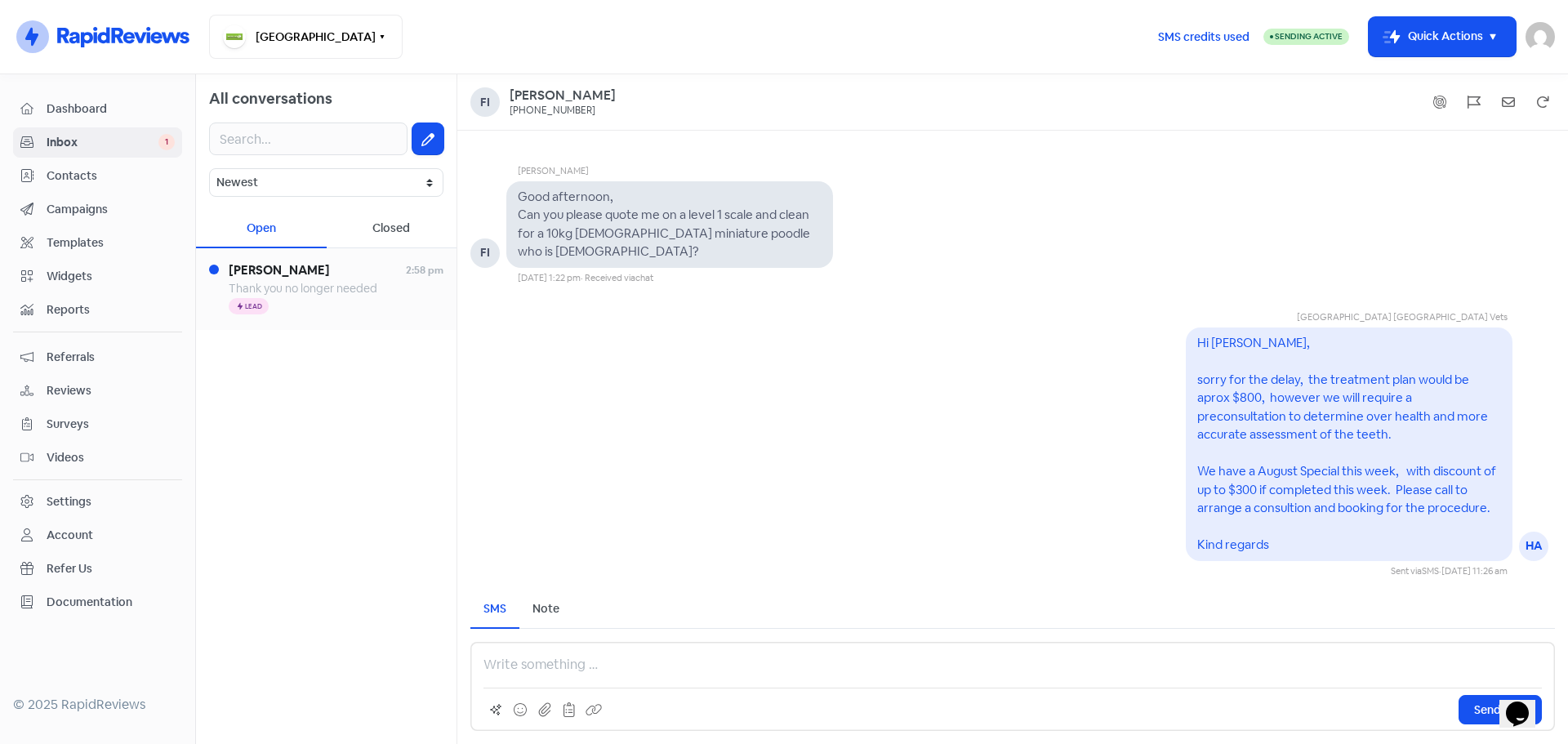
click at [311, 296] on div "Thank you no longer needed" at bounding box center [302, 288] width 148 height 17
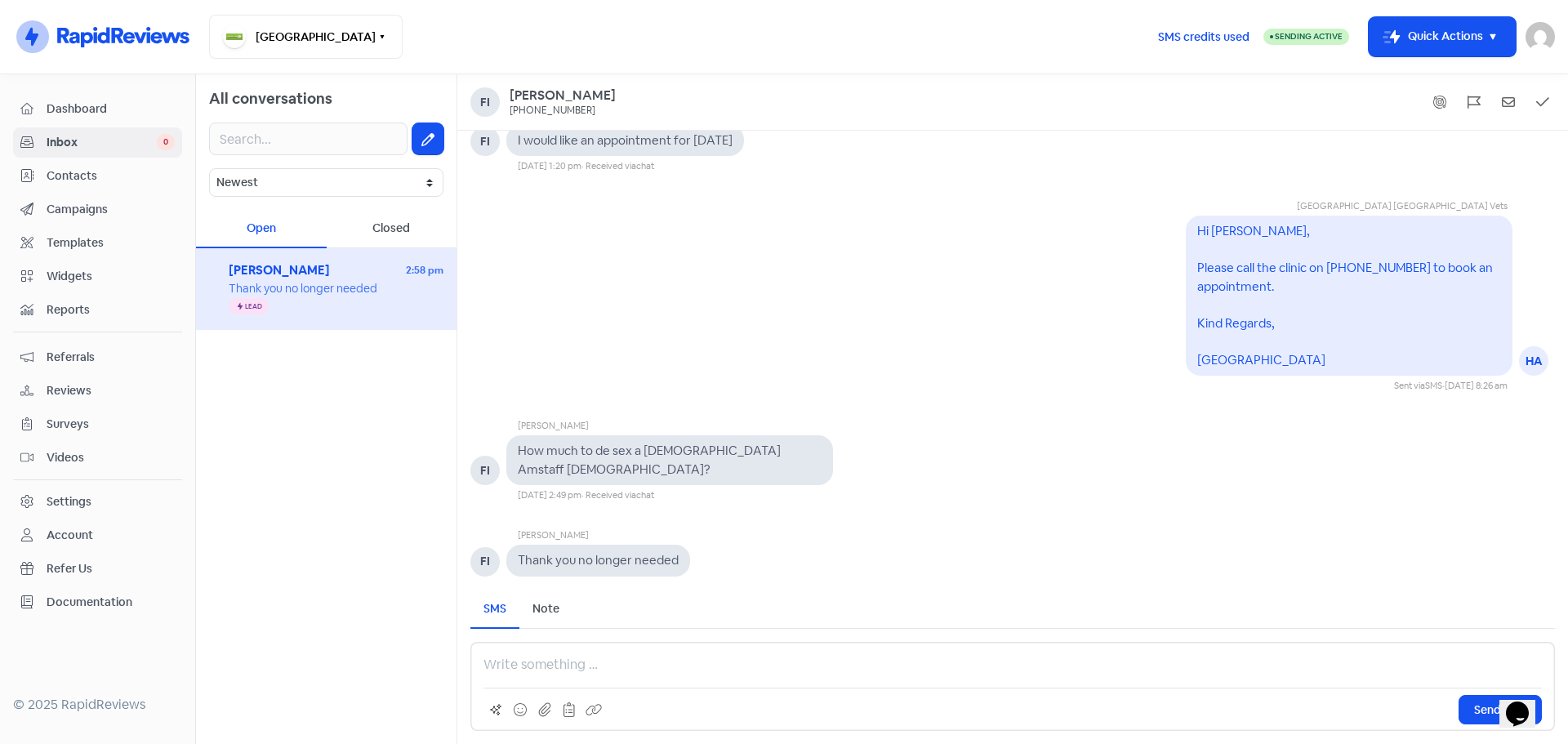
scroll to position [1, 0]
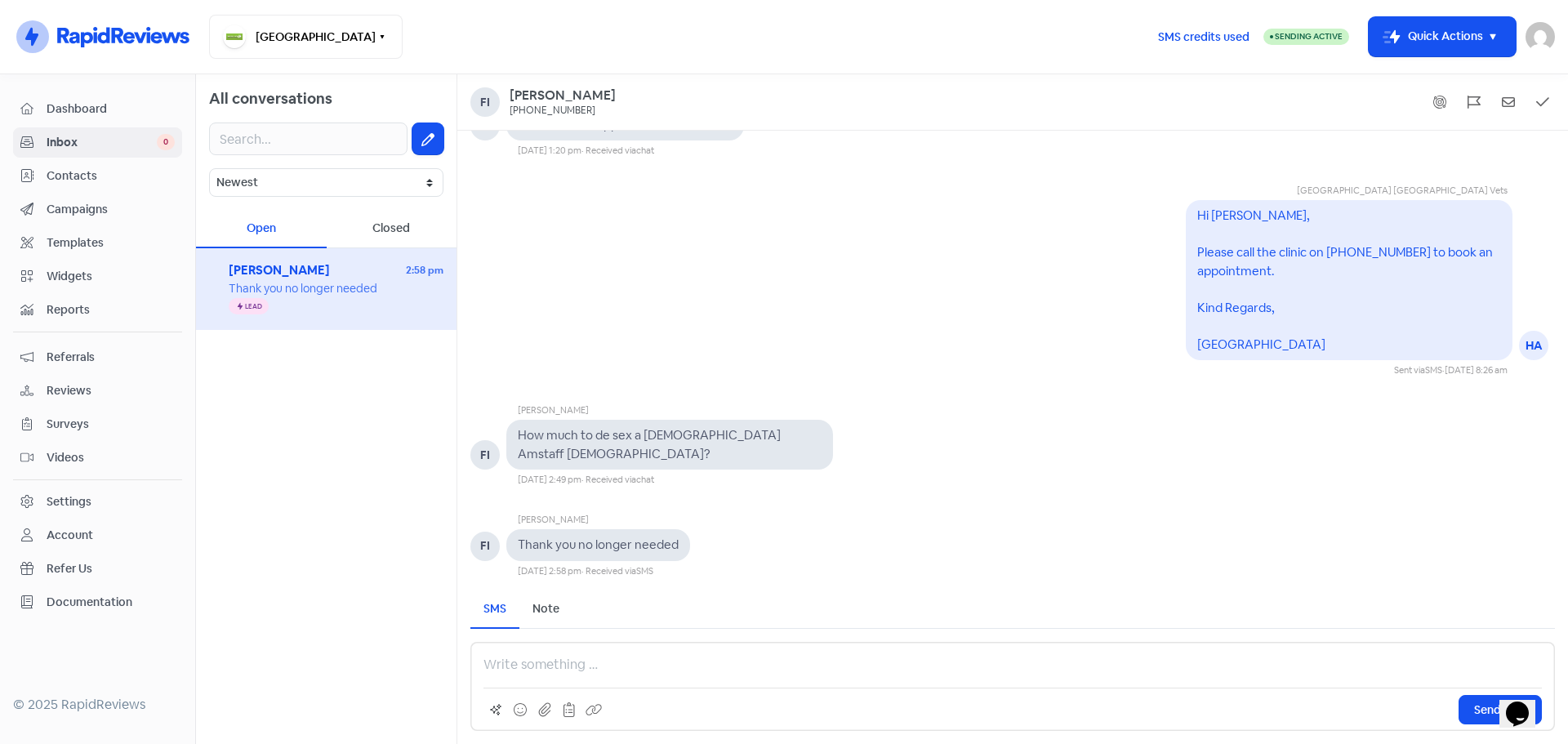
click at [519, 668] on p at bounding box center [1013, 665] width 1059 height 20
click at [1546, 100] on icon at bounding box center [1543, 101] width 13 height 9
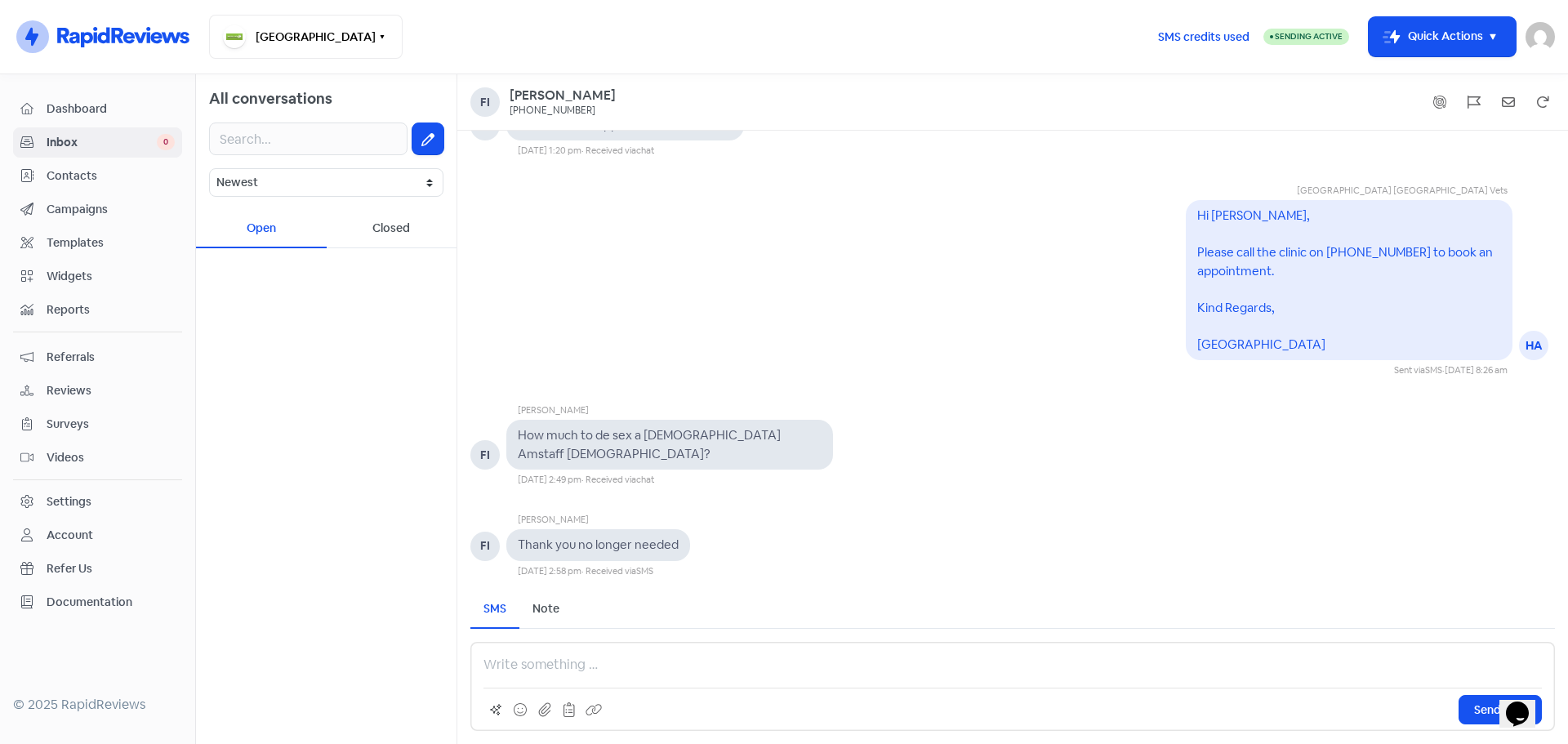
click at [94, 148] on span "Inbox" at bounding box center [101, 143] width 110 height 17
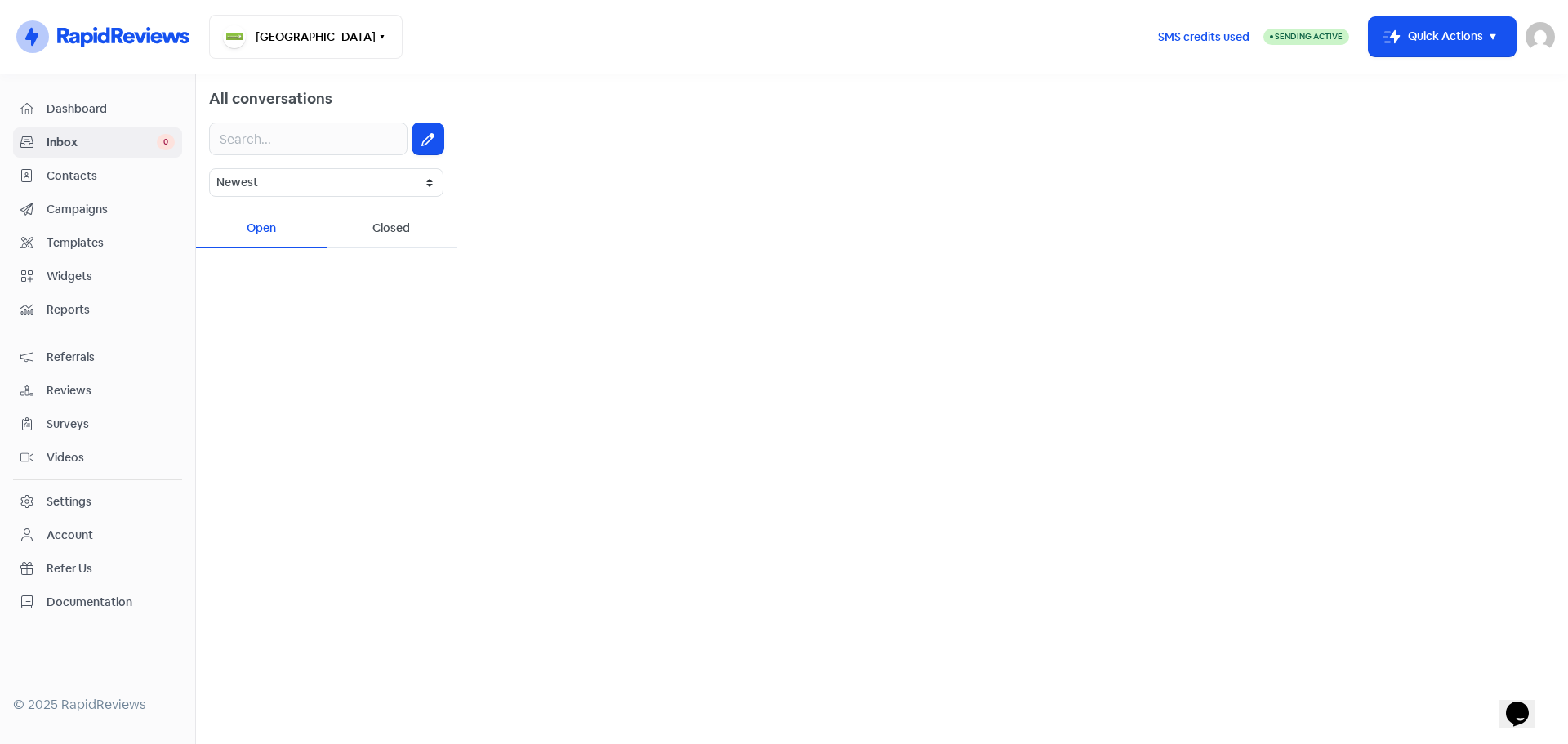
click at [82, 132] on link "Inbox 0" at bounding box center [98, 143] width 169 height 30
drag, startPoint x: 95, startPoint y: 104, endPoint x: 171, endPoint y: 79, distance: 80.0
click at [95, 104] on span "Dashboard" at bounding box center [110, 109] width 128 height 17
